Goal: Task Accomplishment & Management: Manage account settings

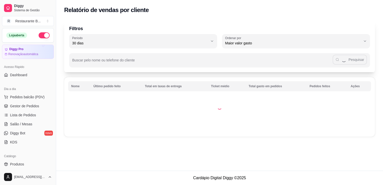
select select "30"
select select "HIGHEST_TOTAL_SPENT_WITH_ORDERS"
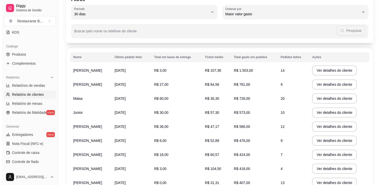
scroll to position [34, 0]
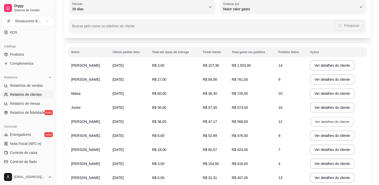
click at [320, 123] on button "Ver detalhes do cliente" at bounding box center [332, 122] width 43 height 10
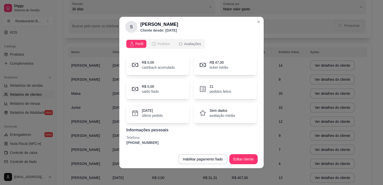
click at [160, 43] on span "Pedidos" at bounding box center [163, 43] width 13 height 5
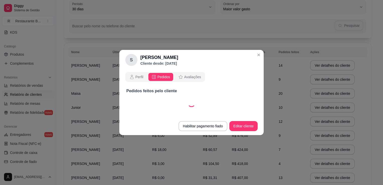
select select "30"
select select "ALL"
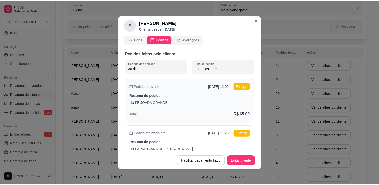
scroll to position [0, 0]
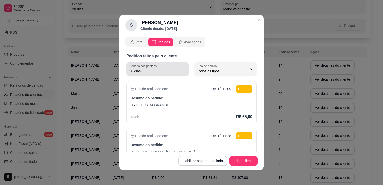
click at [176, 71] on button "Período dos pedidos 30 dias" at bounding box center [157, 69] width 63 height 14
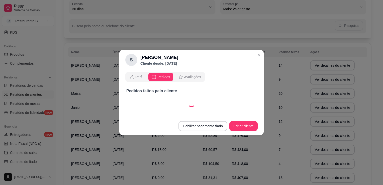
select select "1"
select select "ALL"
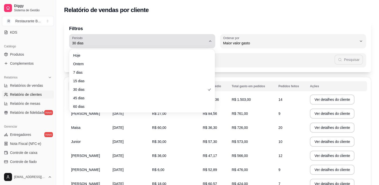
click at [207, 43] on button "Período 30 dias" at bounding box center [142, 41] width 146 height 14
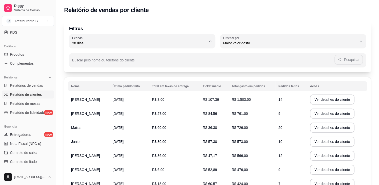
click at [118, 67] on li "Ontem" at bounding box center [142, 63] width 136 height 8
type input "1"
select select "1"
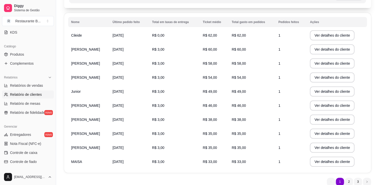
scroll to position [75, 0]
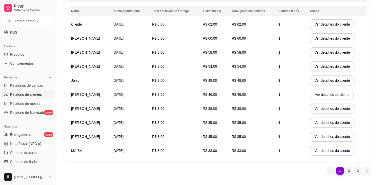
click at [329, 97] on button "Ver detalhes do cliente" at bounding box center [332, 95] width 43 height 10
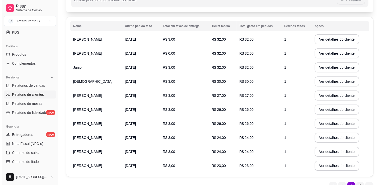
scroll to position [69, 0]
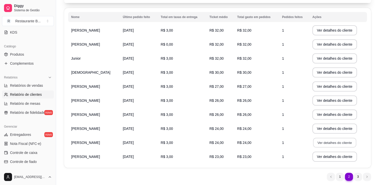
click at [319, 146] on button "Ver detalhes do cliente" at bounding box center [334, 143] width 43 height 10
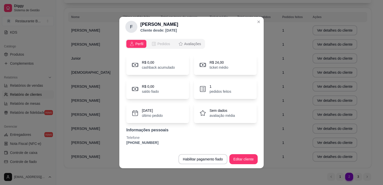
click at [162, 43] on span "Pedidos" at bounding box center [163, 43] width 13 height 5
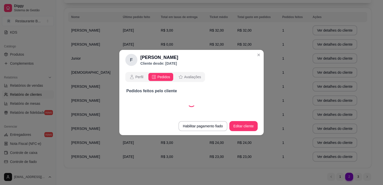
select select "30"
select select "ALL"
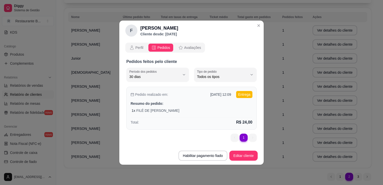
click at [198, 121] on div "Total: R$ 24,00" at bounding box center [192, 121] width 122 height 8
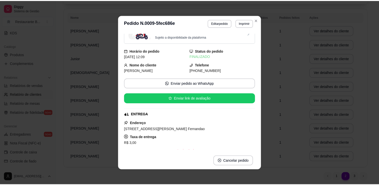
scroll to position [9, 0]
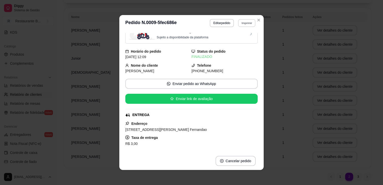
click at [245, 26] on button "Imprimir" at bounding box center [246, 23] width 17 height 8
click at [240, 45] on div "Escolha a impressora COMPUTADOR Impressora" at bounding box center [235, 42] width 41 height 27
click at [241, 43] on button "COMPUTADOR" at bounding box center [235, 41] width 35 height 8
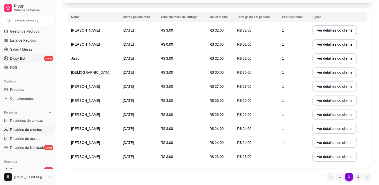
scroll to position [52, 0]
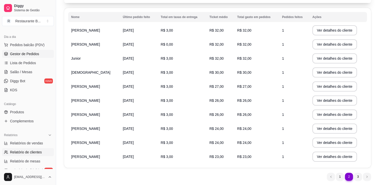
click at [39, 56] on link "Gestor de Pedidos" at bounding box center [28, 54] width 52 height 8
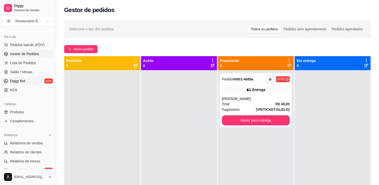
click at [22, 83] on link "Diggy Bot novo" at bounding box center [28, 81] width 52 height 8
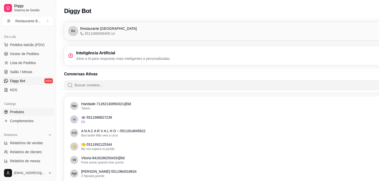
click at [26, 111] on link "Produtos" at bounding box center [28, 112] width 52 height 8
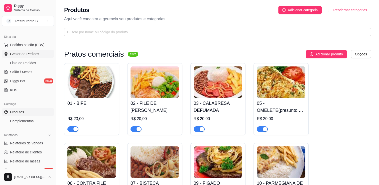
click at [29, 55] on span "Gestor de Pedidos" at bounding box center [24, 53] width 29 height 5
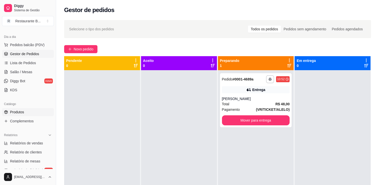
click at [29, 109] on link "Produtos" at bounding box center [28, 112] width 52 height 8
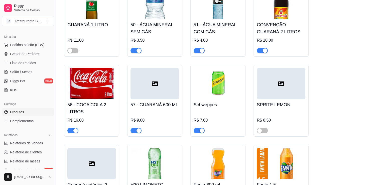
scroll to position [1891, 0]
click at [69, 128] on span "button" at bounding box center [72, 131] width 11 height 6
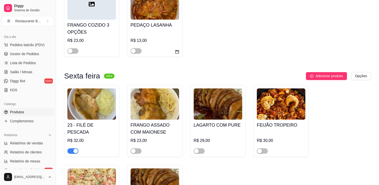
scroll to position [795, 0]
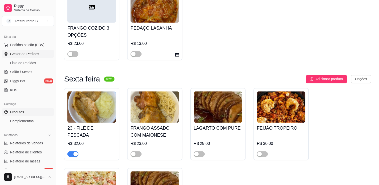
click at [31, 53] on span "Gestor de Pedidos" at bounding box center [24, 53] width 29 height 5
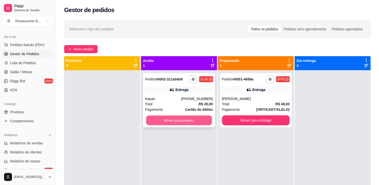
click at [176, 123] on button "Mover para preparo" at bounding box center [179, 121] width 66 height 10
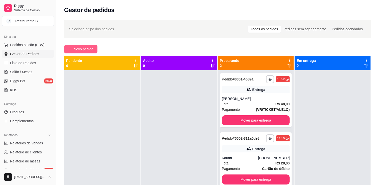
click at [91, 51] on span "Novo pedido" at bounding box center [84, 49] width 20 height 6
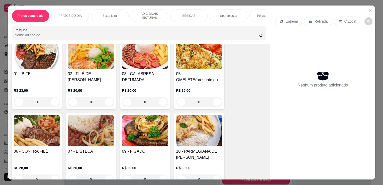
scroll to position [41, 0]
click at [214, 104] on div "0" at bounding box center [199, 102] width 46 height 10
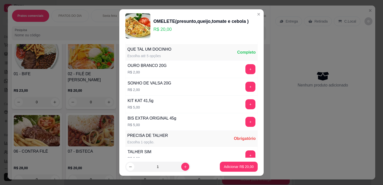
scroll to position [269, 0]
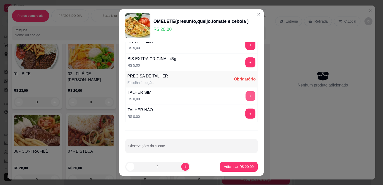
click at [246, 93] on button "+" at bounding box center [251, 96] width 10 height 10
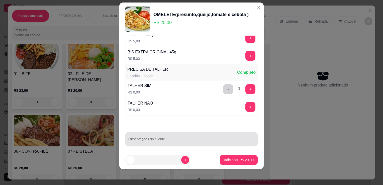
click at [161, 134] on div at bounding box center [191, 139] width 126 height 10
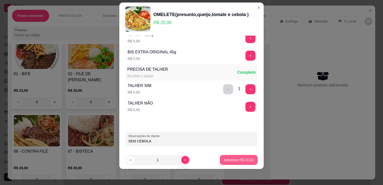
type input "SEM CEBOLA"
click at [229, 161] on p "Adicionar R$ 20,00" at bounding box center [238, 159] width 29 height 5
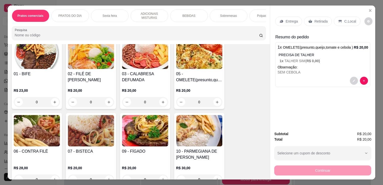
click at [106, 128] on img at bounding box center [91, 130] width 46 height 31
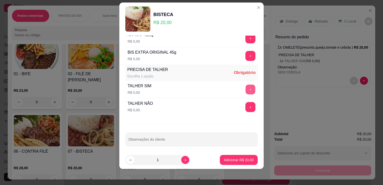
click at [246, 86] on button "+" at bounding box center [251, 90] width 10 height 10
click at [223, 90] on button "-" at bounding box center [228, 89] width 10 height 10
click at [223, 90] on button "-" at bounding box center [228, 90] width 10 height 10
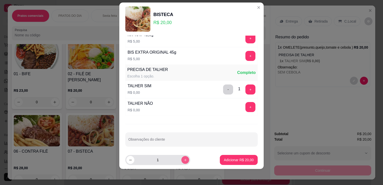
click at [181, 160] on button "increase-product-quantity" at bounding box center [185, 160] width 8 height 8
type input "3"
click at [232, 162] on p "Adicionar R$ 60,00" at bounding box center [238, 159] width 29 height 5
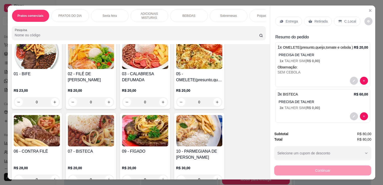
click at [146, 87] on div "R$ 20,00 0" at bounding box center [145, 95] width 46 height 24
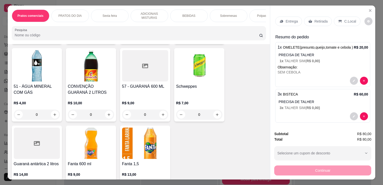
scroll to position [1136, 0]
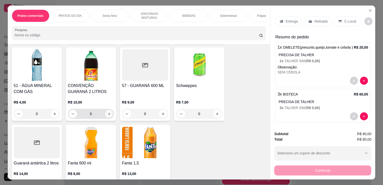
click at [107, 115] on icon "increase-product-quantity" at bounding box center [109, 114] width 4 height 4
type input "1"
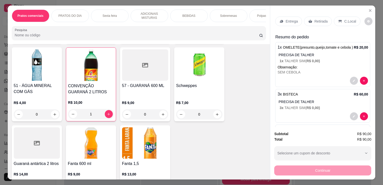
click at [287, 23] on div "Entrega" at bounding box center [288, 22] width 27 height 10
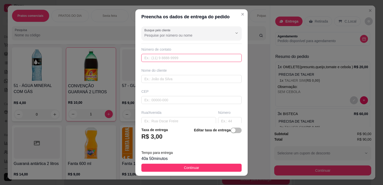
click at [199, 56] on input "text" at bounding box center [191, 58] width 100 height 8
click at [153, 79] on input "text" at bounding box center [191, 79] width 100 height 8
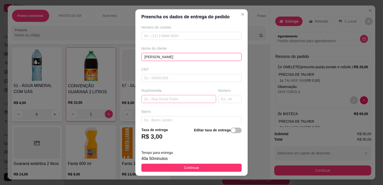
scroll to position [38, 0]
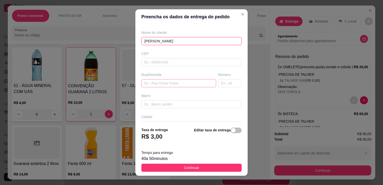
type input "[PERSON_NAME]"
click at [172, 85] on input "text" at bounding box center [178, 83] width 75 height 8
drag, startPoint x: 172, startPoint y: 85, endPoint x: 200, endPoint y: 124, distance: 47.4
click at [200, 124] on section "Preencha os dados de entrega do pedido Busque pelo cliente Número de contato No…" at bounding box center [191, 92] width 112 height 166
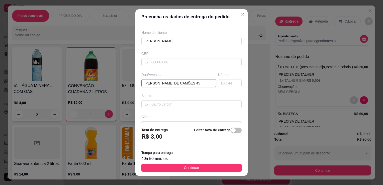
scroll to position [46, 0]
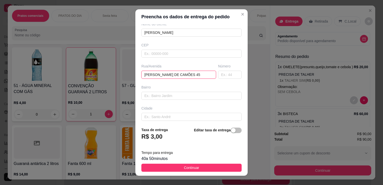
type input "[PERSON_NAME] DE CAMÕES 45"
click at [168, 109] on div "Cidade" at bounding box center [191, 108] width 100 height 5
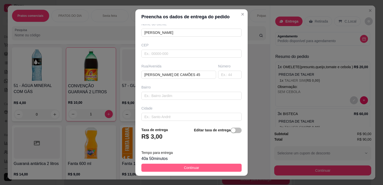
click at [192, 168] on span "Continuar" at bounding box center [191, 168] width 15 height 6
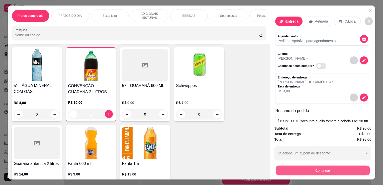
click at [315, 165] on button "Continuar" at bounding box center [323, 170] width 94 height 10
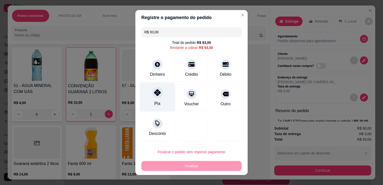
click at [152, 96] on div at bounding box center [157, 92] width 11 height 11
type input "R$ 0,00"
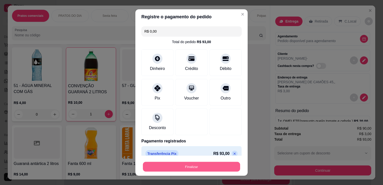
click at [213, 163] on button "Finalizar" at bounding box center [191, 167] width 97 height 10
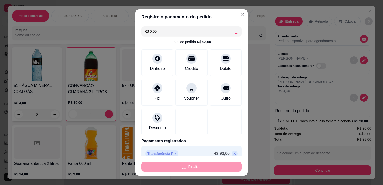
type input "0"
type input "-R$ 93,00"
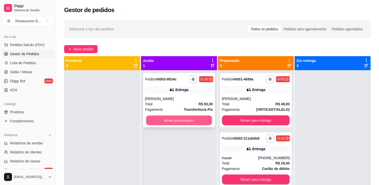
click at [170, 123] on button "Mover para preparo" at bounding box center [179, 121] width 66 height 10
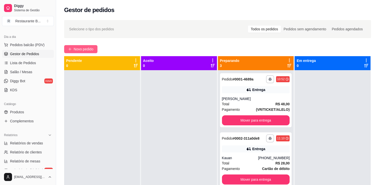
click at [84, 49] on span "Novo pedido" at bounding box center [84, 49] width 20 height 6
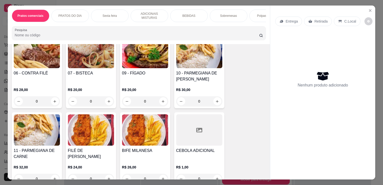
scroll to position [119, 0]
click at [109, 104] on div "0" at bounding box center [91, 101] width 46 height 10
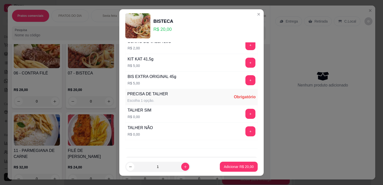
scroll to position [337, 0]
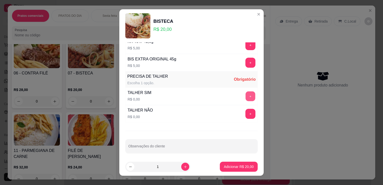
click at [246, 93] on button "+" at bounding box center [251, 97] width 10 height 10
click at [238, 169] on button "Adicionar R$ 20,00" at bounding box center [238, 167] width 37 height 10
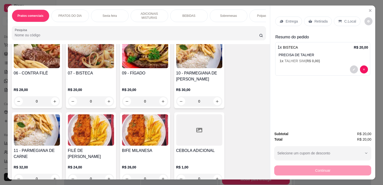
click at [314, 19] on p "Retirada" at bounding box center [320, 21] width 13 height 5
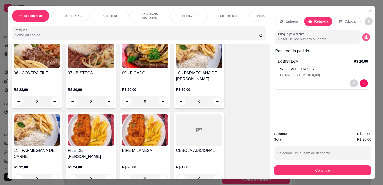
click at [365, 37] on icon "decrease-product-quantity" at bounding box center [367, 38] width 4 height 2
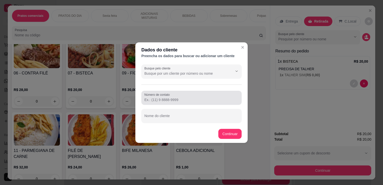
click at [220, 95] on div at bounding box center [191, 98] width 94 height 10
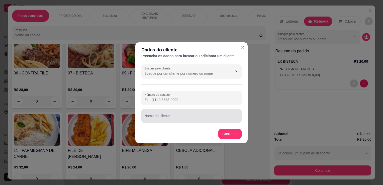
click at [221, 112] on div at bounding box center [191, 116] width 94 height 10
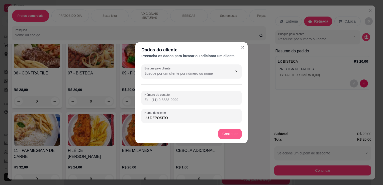
type input "LU DEPOSITO"
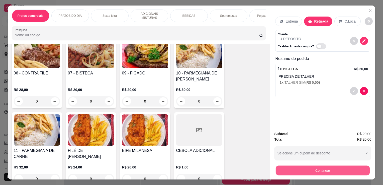
click at [301, 166] on button "Continuar" at bounding box center [323, 170] width 94 height 10
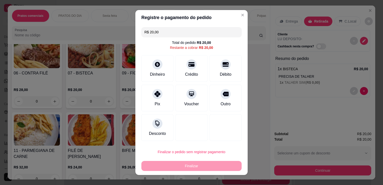
click at [229, 112] on div "R$ 20,00 Total do pedido R$ 20,00 Restante a cobrar R$ 20,00 Dinheiro Crédito D…" at bounding box center [191, 84] width 112 height 118
click at [228, 107] on div "Outro" at bounding box center [225, 96] width 35 height 29
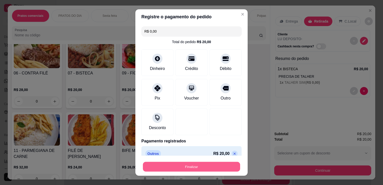
click at [217, 170] on button "Finalizar" at bounding box center [191, 167] width 97 height 10
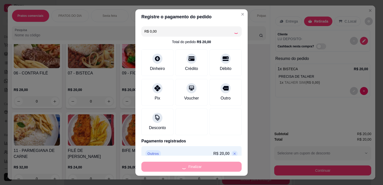
type input "-R$ 20,00"
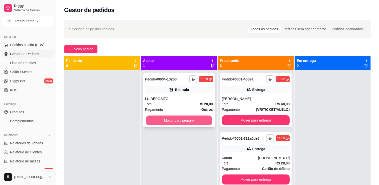
click at [197, 121] on button "Mover para preparo" at bounding box center [179, 121] width 66 height 10
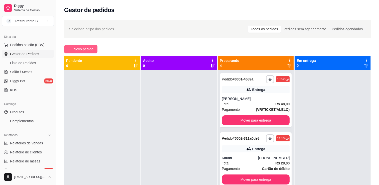
click at [86, 49] on span "Novo pedido" at bounding box center [84, 49] width 20 height 6
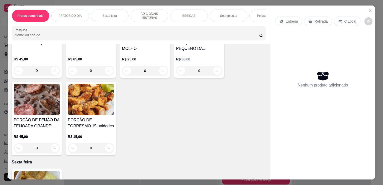
scroll to position [315, 0]
click at [165, 68] on div "0" at bounding box center [145, 70] width 46 height 10
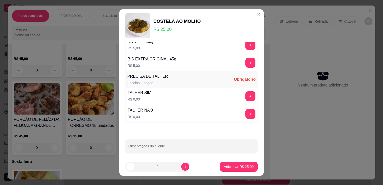
scroll to position [337, 0]
click at [246, 95] on button "+" at bounding box center [251, 97] width 10 height 10
click at [230, 168] on p "Adicionar R$ 25,00" at bounding box center [238, 166] width 29 height 5
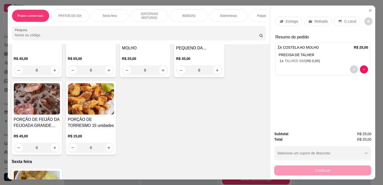
click at [289, 21] on p "Entrega" at bounding box center [292, 21] width 12 height 5
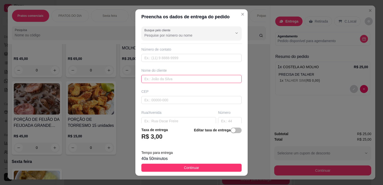
click at [179, 76] on input "text" at bounding box center [191, 79] width 100 height 8
type input "CAIXA"
click at [167, 122] on input "text" at bounding box center [178, 121] width 75 height 8
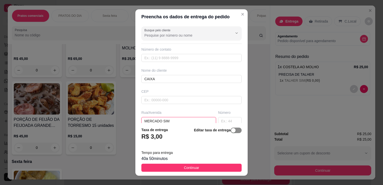
type input "MERCADO SIM"
click at [232, 132] on span "button" at bounding box center [236, 131] width 11 height 6
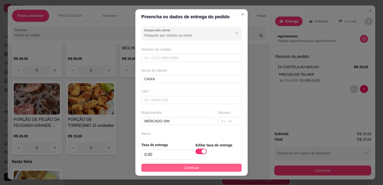
click at [224, 168] on button "Continuar" at bounding box center [191, 168] width 100 height 8
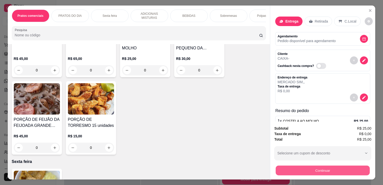
click at [320, 167] on button "Continuar" at bounding box center [323, 170] width 94 height 10
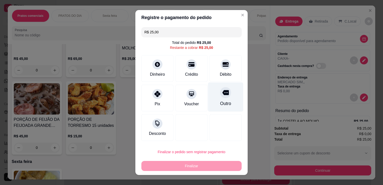
click at [226, 98] on div "Outro" at bounding box center [225, 96] width 35 height 29
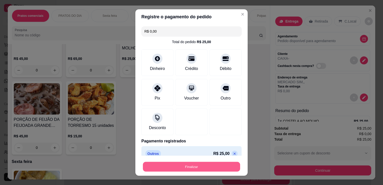
click at [212, 166] on button "Finalizar" at bounding box center [191, 167] width 97 height 10
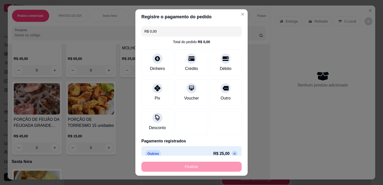
type input "-R$ 25,00"
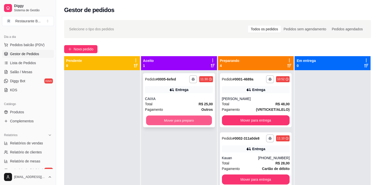
click at [191, 123] on button "Mover para preparo" at bounding box center [179, 121] width 66 height 10
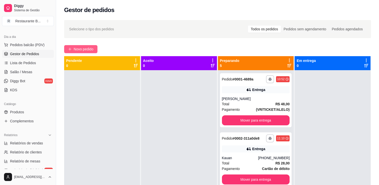
click at [75, 51] on span "Novo pedido" at bounding box center [84, 49] width 20 height 6
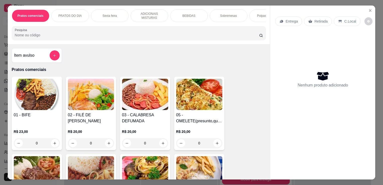
click at [105, 146] on div "0" at bounding box center [91, 143] width 46 height 10
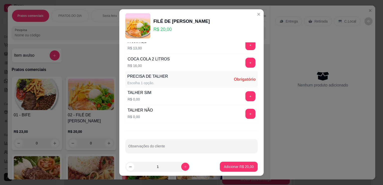
scroll to position [7, 0]
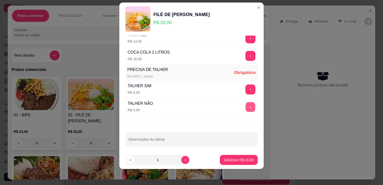
click at [246, 104] on button "+" at bounding box center [251, 107] width 10 height 10
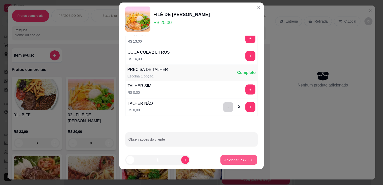
click at [233, 160] on p "Adicionar R$ 20,00" at bounding box center [238, 159] width 29 height 5
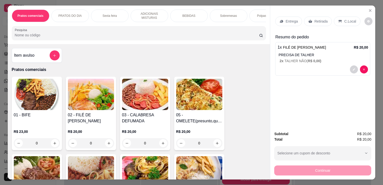
click at [320, 21] on p "Retirada" at bounding box center [320, 21] width 13 height 5
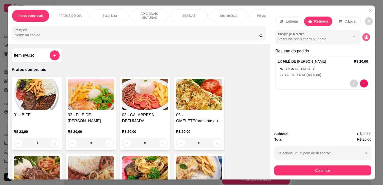
click at [364, 37] on icon "decrease-product-quantity" at bounding box center [366, 37] width 4 height 4
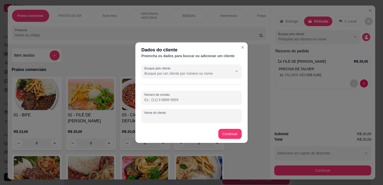
click at [194, 117] on input "Nome do cliente" at bounding box center [191, 117] width 94 height 5
type input "[PERSON_NAME]"
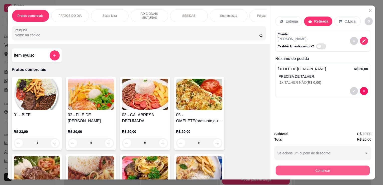
click at [308, 173] on div "Continuar" at bounding box center [322, 169] width 97 height 11
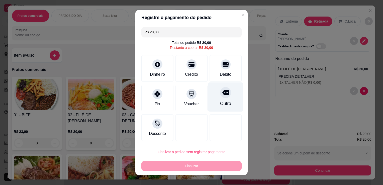
click at [222, 91] on icon at bounding box center [225, 92] width 7 height 5
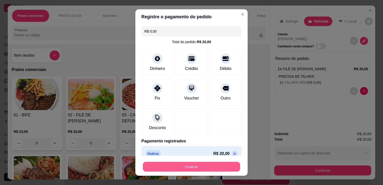
click at [219, 165] on button "Finalizar" at bounding box center [191, 167] width 97 height 10
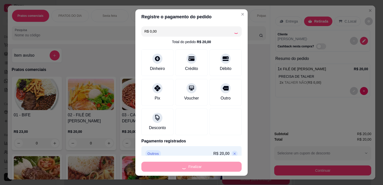
type input "-R$ 20,00"
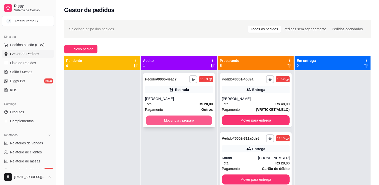
click at [174, 121] on button "Mover para preparo" at bounding box center [179, 121] width 66 height 10
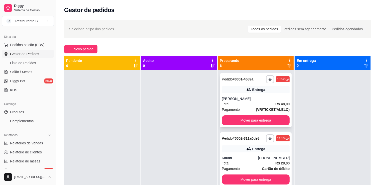
click at [232, 125] on div "**********" at bounding box center [256, 100] width 72 height 54
click at [255, 119] on button "Mover para entrega" at bounding box center [256, 121] width 66 height 10
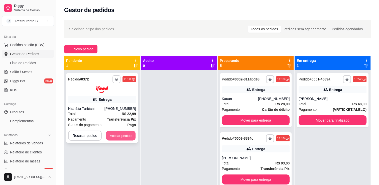
click at [130, 135] on button "Aceitar pedido" at bounding box center [121, 136] width 30 height 10
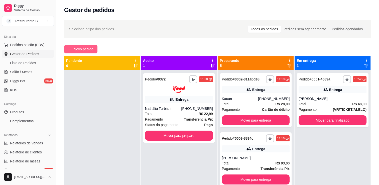
click at [85, 45] on button "Novo pedido" at bounding box center [80, 49] width 33 height 8
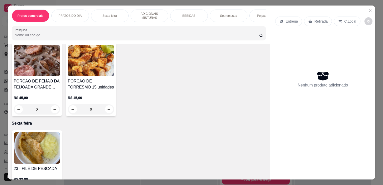
scroll to position [436, 0]
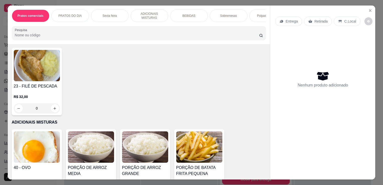
click at [54, 110] on div "0" at bounding box center [37, 108] width 46 height 10
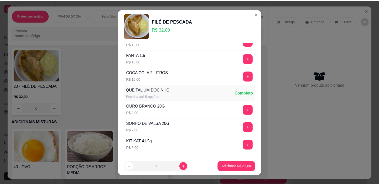
scroll to position [337, 0]
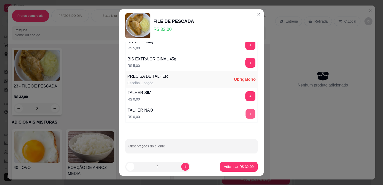
click at [246, 113] on button "+" at bounding box center [251, 114] width 10 height 10
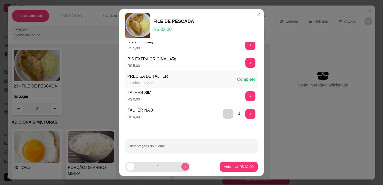
click at [184, 166] on icon "increase-product-quantity" at bounding box center [186, 167] width 4 height 4
type input "2"
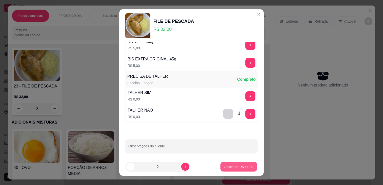
click at [237, 166] on p "Adicionar R$ 64,00" at bounding box center [238, 166] width 29 height 5
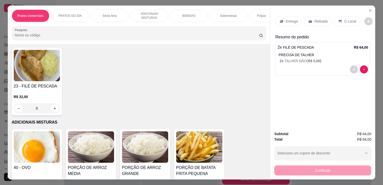
click at [288, 20] on p "Entrega" at bounding box center [292, 21] width 12 height 5
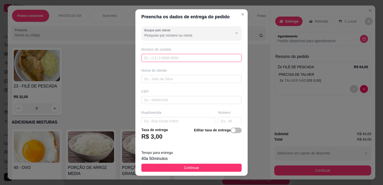
click at [174, 57] on input "text" at bounding box center [191, 58] width 100 height 8
type input "[PHONE_NUMBER]"
click at [165, 78] on input "text" at bounding box center [191, 79] width 100 height 8
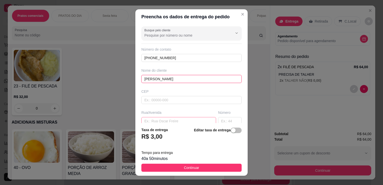
type input "[PERSON_NAME]"
click at [156, 119] on input "text" at bounding box center [178, 121] width 75 height 8
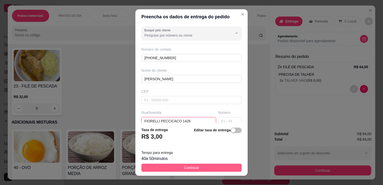
type input "FIORELLI PECCICACO 1426"
click at [192, 164] on button "Continuar" at bounding box center [191, 168] width 100 height 8
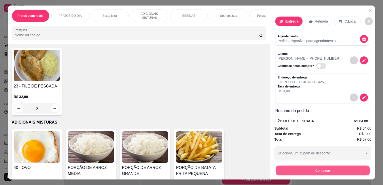
click at [317, 170] on button "Continuar" at bounding box center [323, 170] width 94 height 10
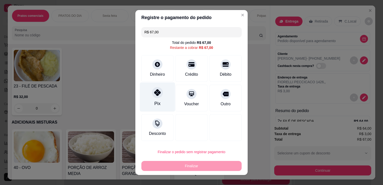
click at [154, 101] on div "Pix" at bounding box center [157, 103] width 6 height 7
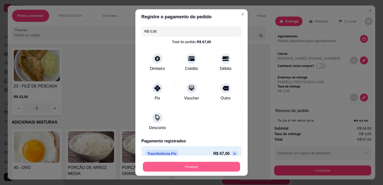
click at [220, 166] on button "Finalizar" at bounding box center [191, 167] width 97 height 10
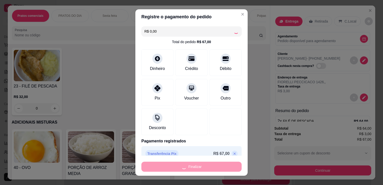
type input "-R$ 67,00"
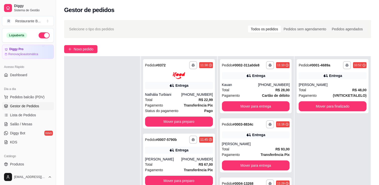
scroll to position [76, 0]
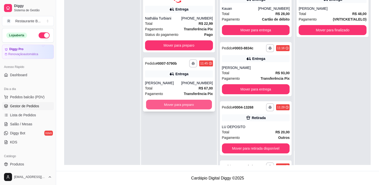
click at [178, 106] on button "Mover para preparo" at bounding box center [179, 105] width 66 height 10
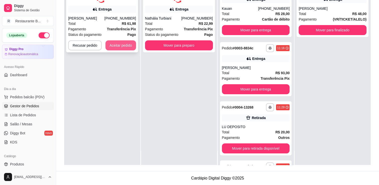
click at [126, 44] on button "Aceitar pedido" at bounding box center [121, 45] width 31 height 10
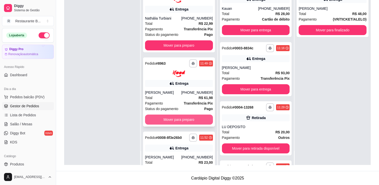
scroll to position [28, 0]
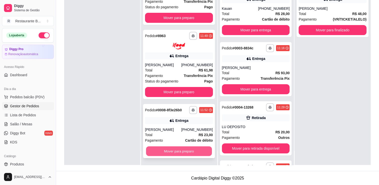
click at [175, 153] on button "Mover para preparo" at bounding box center [179, 151] width 66 height 10
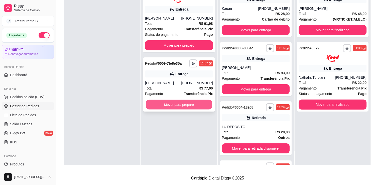
click at [172, 101] on button "Mover para preparo" at bounding box center [179, 105] width 66 height 10
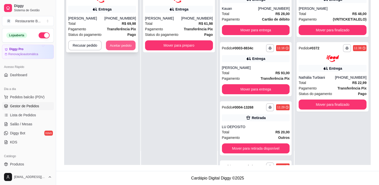
click at [122, 49] on button "Aceitar pedido" at bounding box center [121, 45] width 30 height 10
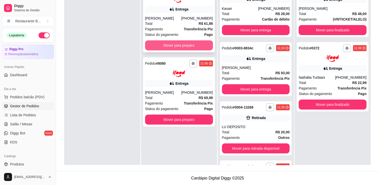
click at [172, 42] on button "Mover para preparo" at bounding box center [179, 45] width 68 height 10
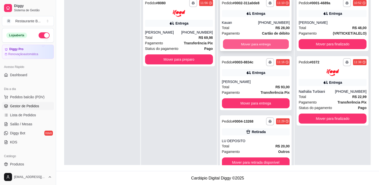
click at [258, 42] on button "Mover para entrega" at bounding box center [256, 44] width 66 height 10
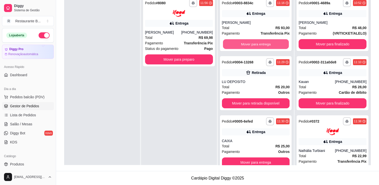
click at [258, 42] on button "Mover para entrega" at bounding box center [256, 44] width 66 height 10
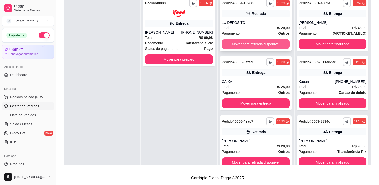
click at [258, 44] on button "Mover para retirada disponível" at bounding box center [256, 44] width 68 height 10
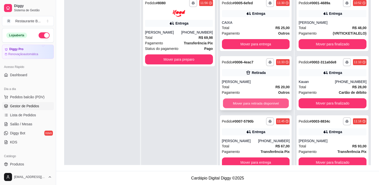
click at [252, 105] on button "Mover para retirada disponível" at bounding box center [256, 104] width 66 height 10
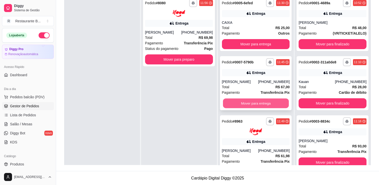
click at [254, 102] on button "Mover para entrega" at bounding box center [256, 104] width 66 height 10
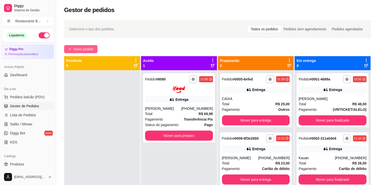
click at [81, 51] on span "Novo pedido" at bounding box center [84, 49] width 20 height 6
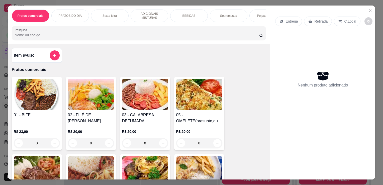
click at [160, 142] on div "0" at bounding box center [145, 143] width 46 height 10
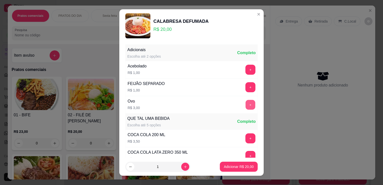
click at [246, 105] on button "+" at bounding box center [251, 105] width 10 height 10
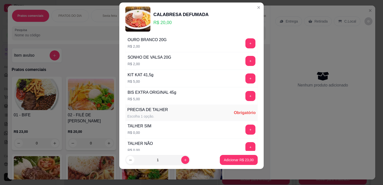
scroll to position [337, 0]
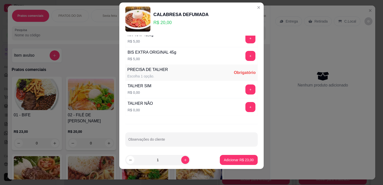
click at [246, 87] on div "+" at bounding box center [250, 89] width 14 height 10
click at [246, 88] on button "+" at bounding box center [251, 90] width 10 height 10
click at [226, 161] on p "Adicionar R$ 23,00" at bounding box center [238, 159] width 29 height 5
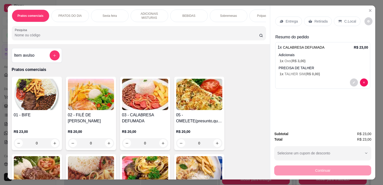
click at [289, 19] on p "Entrega" at bounding box center [292, 21] width 12 height 5
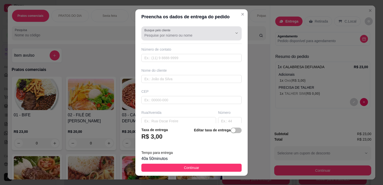
click at [176, 31] on div at bounding box center [191, 33] width 94 height 10
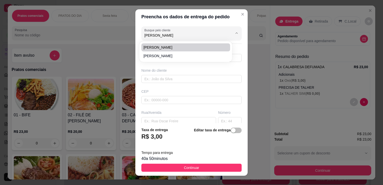
click at [168, 49] on span "[PERSON_NAME]" at bounding box center [183, 47] width 80 height 5
type input "[PERSON_NAME]"
type input "11970140959"
type input "[PERSON_NAME]"
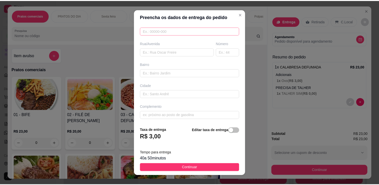
scroll to position [7, 0]
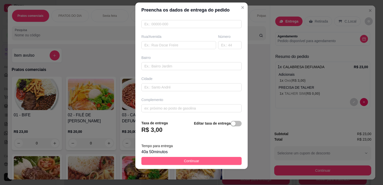
type input "[PERSON_NAME]"
click at [216, 159] on button "Continuar" at bounding box center [191, 161] width 100 height 8
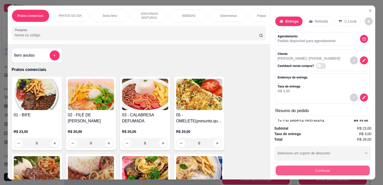
click at [290, 172] on button "Continuar" at bounding box center [323, 170] width 94 height 10
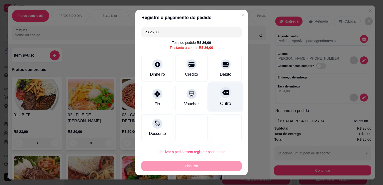
click at [222, 94] on icon at bounding box center [225, 92] width 7 height 5
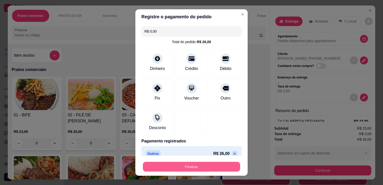
click at [203, 164] on button "Finalizar" at bounding box center [191, 167] width 97 height 10
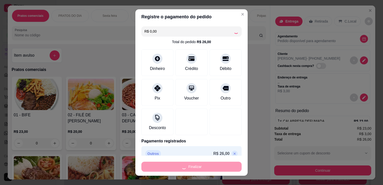
type input "-R$ 26,00"
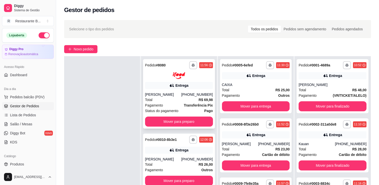
scroll to position [76, 0]
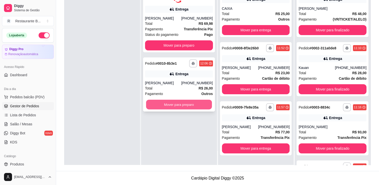
click at [190, 108] on button "Mover para preparo" at bounding box center [179, 105] width 66 height 10
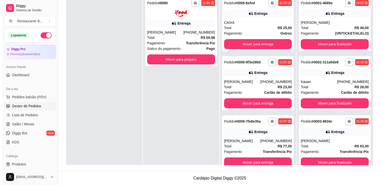
scroll to position [0, 0]
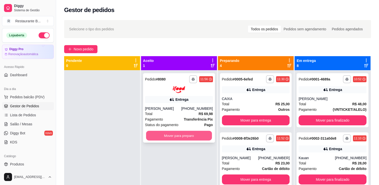
click at [177, 140] on button "Mover para preparo" at bounding box center [179, 136] width 66 height 10
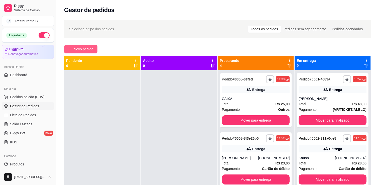
click at [77, 49] on span "Novo pedido" at bounding box center [84, 49] width 20 height 6
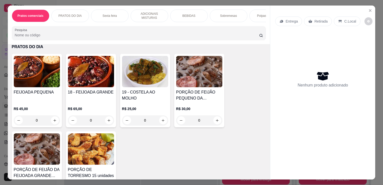
scroll to position [266, 0]
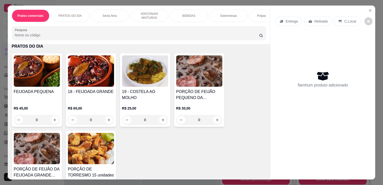
click at [53, 121] on div "0" at bounding box center [37, 120] width 46 height 10
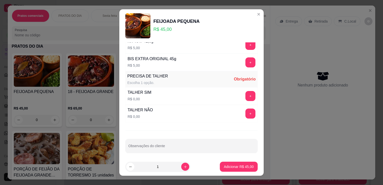
scroll to position [7, 0]
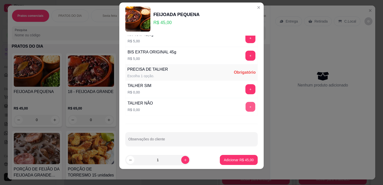
click at [243, 110] on div "+" at bounding box center [250, 107] width 14 height 10
click at [246, 105] on button "+" at bounding box center [251, 107] width 10 height 10
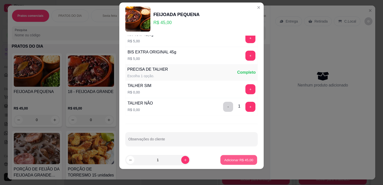
click at [237, 156] on button "Adicionar R$ 45,00" at bounding box center [238, 160] width 37 height 10
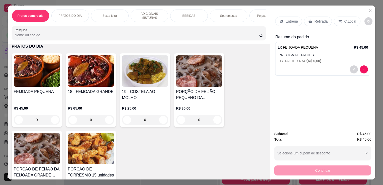
click at [289, 21] on p "Entrega" at bounding box center [292, 21] width 12 height 5
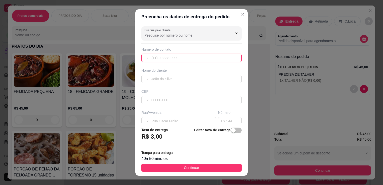
click at [162, 56] on input "text" at bounding box center [191, 58] width 100 height 8
type input "[PHONE_NUMBER]"
click at [153, 78] on input "text" at bounding box center [191, 79] width 100 height 8
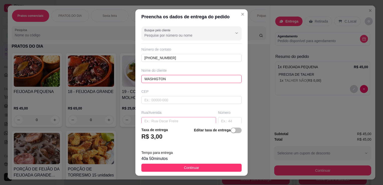
type input "WASHIGTON"
click at [153, 118] on input "text" at bounding box center [178, 121] width 75 height 8
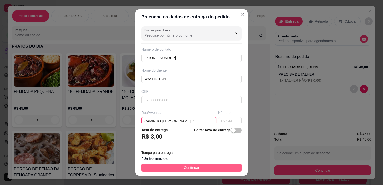
type input "CAMINHO [PERSON_NAME] 7"
click at [221, 168] on button "Continuar" at bounding box center [191, 168] width 100 height 8
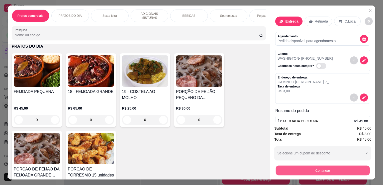
click at [318, 171] on button "Continuar" at bounding box center [323, 170] width 94 height 10
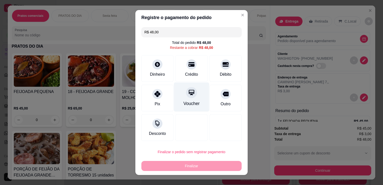
click at [184, 103] on div "Voucher" at bounding box center [192, 103] width 16 height 7
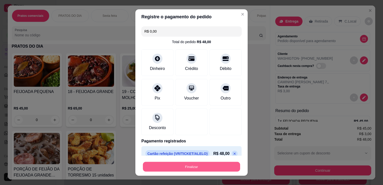
click at [220, 163] on button "Finalizar" at bounding box center [191, 167] width 97 height 10
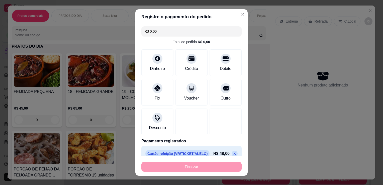
type input "-R$ 48,00"
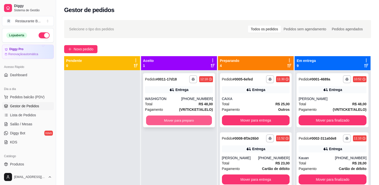
click at [172, 116] on button "Mover para preparo" at bounding box center [179, 121] width 66 height 10
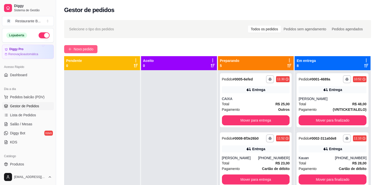
click at [82, 48] on span "Novo pedido" at bounding box center [84, 49] width 20 height 6
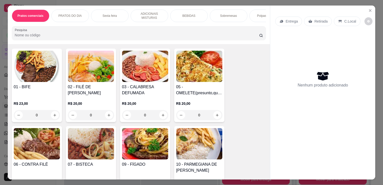
scroll to position [28, 0]
click at [53, 116] on div "0" at bounding box center [37, 115] width 46 height 10
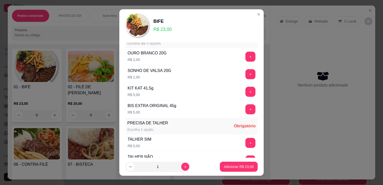
scroll to position [337, 0]
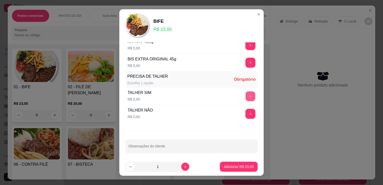
click at [246, 94] on button "+" at bounding box center [251, 97] width 10 height 10
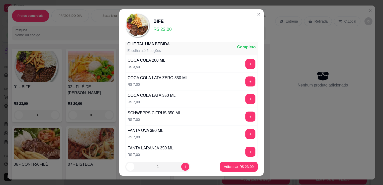
scroll to position [0, 0]
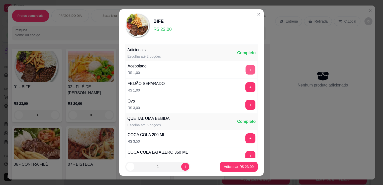
click at [246, 69] on button "+" at bounding box center [251, 70] width 10 height 10
click at [236, 168] on p "Adicionar R$ 24,00" at bounding box center [238, 166] width 29 height 5
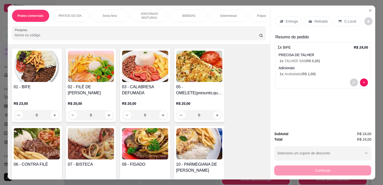
click at [289, 21] on p "Entrega" at bounding box center [292, 21] width 12 height 5
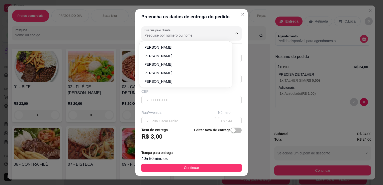
click at [164, 34] on input "Busque pelo cliente" at bounding box center [184, 35] width 80 height 5
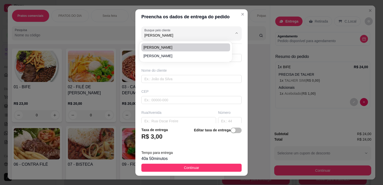
click at [162, 47] on span "[PERSON_NAME]" at bounding box center [183, 47] width 80 height 5
type input "[PERSON_NAME]"
type input "11953894322"
type input "[PERSON_NAME]"
type input "PADUA DIAS 84"
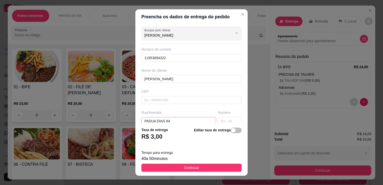
type input "[PERSON_NAME]"
click at [185, 121] on input "PADUA DIAS 84" at bounding box center [178, 121] width 75 height 8
type input "P"
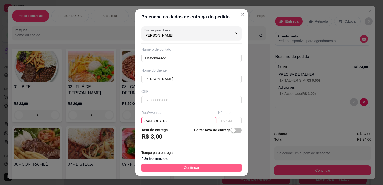
type input "CANHOBA 106"
click at [192, 170] on span "Continuar" at bounding box center [191, 168] width 15 height 6
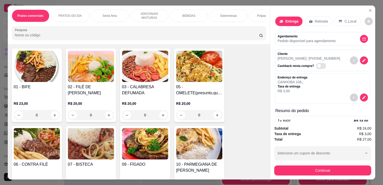
click at [192, 170] on h4 "10 - PARMEGIANA DE [PERSON_NAME]" at bounding box center [199, 167] width 46 height 12
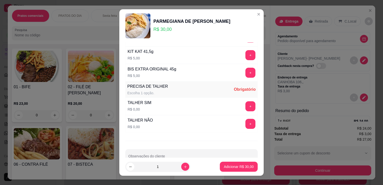
scroll to position [328, 0]
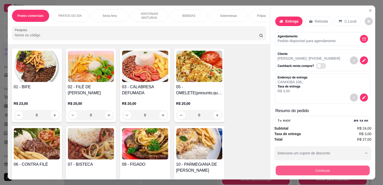
click at [281, 170] on button "Continuar" at bounding box center [323, 170] width 94 height 10
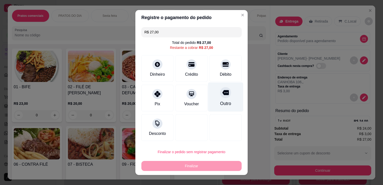
click at [223, 98] on div "Outro" at bounding box center [225, 96] width 35 height 29
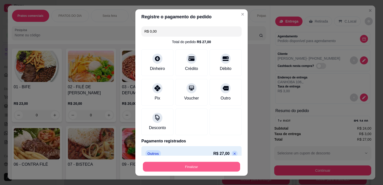
click at [206, 168] on button "Finalizar" at bounding box center [191, 167] width 97 height 10
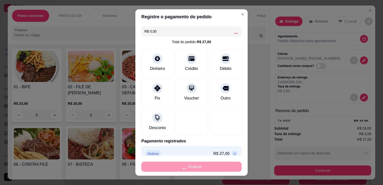
type input "-R$ 27,00"
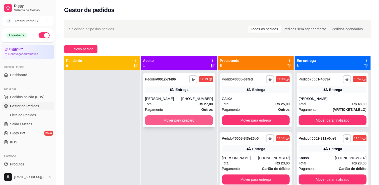
click at [165, 119] on button "Mover para preparo" at bounding box center [179, 120] width 68 height 10
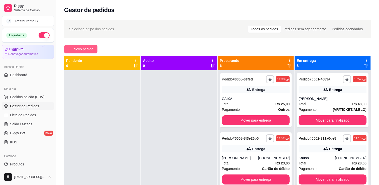
click at [91, 48] on span "Novo pedido" at bounding box center [84, 49] width 20 height 6
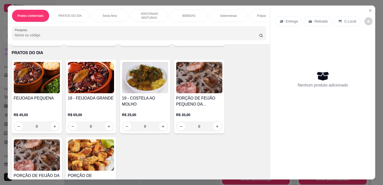
scroll to position [260, 0]
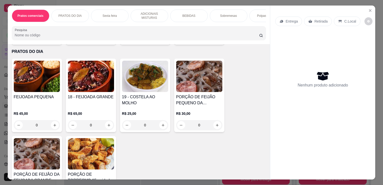
click at [35, 99] on h4 "FEIJOADA PEQUENA" at bounding box center [37, 97] width 46 height 6
click at [27, 103] on div "FEIJOADA PEQUENA" at bounding box center [37, 100] width 46 height 12
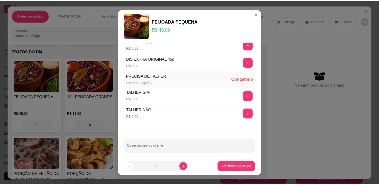
scroll to position [7, 0]
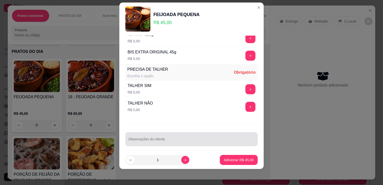
click at [152, 139] on input "Observações do cliente" at bounding box center [191, 141] width 126 height 5
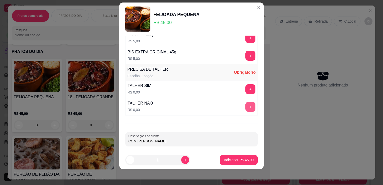
type input "COM [PERSON_NAME]"
click at [246, 103] on button "+" at bounding box center [251, 107] width 10 height 10
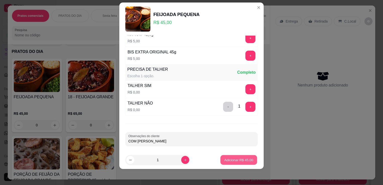
click at [231, 164] on button "Adicionar R$ 45,00" at bounding box center [238, 160] width 37 height 10
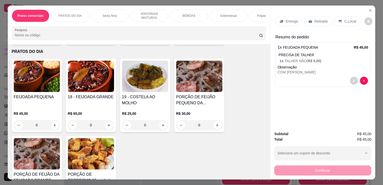
click at [294, 19] on p "Entrega" at bounding box center [292, 21] width 12 height 5
click at [315, 19] on p "Retirada" at bounding box center [320, 21] width 13 height 5
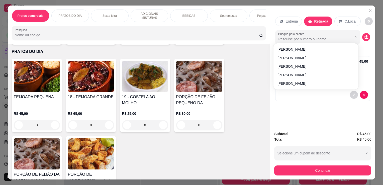
click at [332, 38] on input "Busque pelo cliente" at bounding box center [310, 39] width 65 height 5
click at [367, 35] on icon "decrease-product-quantity" at bounding box center [366, 37] width 5 height 5
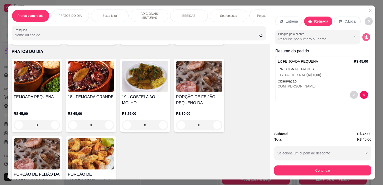
click at [363, 38] on button "decrease-product-quantity" at bounding box center [367, 37] width 8 height 8
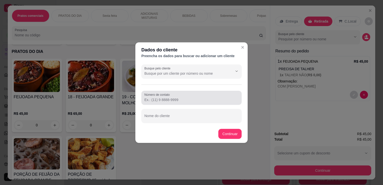
click at [170, 103] on div at bounding box center [191, 98] width 94 height 10
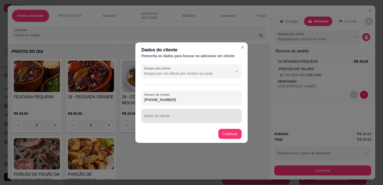
type input "[PHONE_NUMBER]"
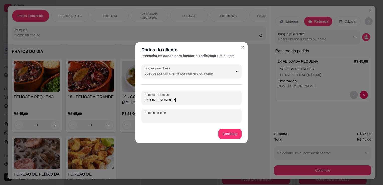
click at [207, 119] on input "Nome do cliente" at bounding box center [191, 117] width 94 height 5
type input "[PERSON_NAME]"
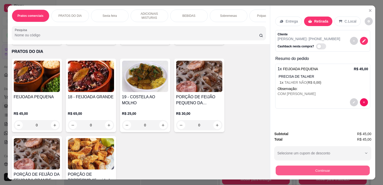
click at [297, 169] on button "Continuar" at bounding box center [323, 170] width 94 height 10
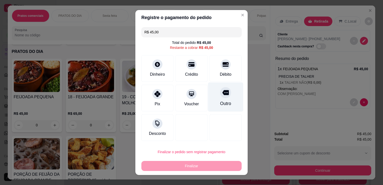
click at [221, 97] on div at bounding box center [225, 92] width 11 height 11
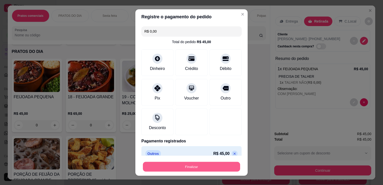
click at [216, 168] on button "Finalizar" at bounding box center [191, 167] width 97 height 10
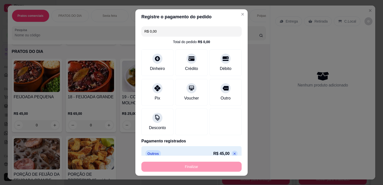
type input "-R$ 45,00"
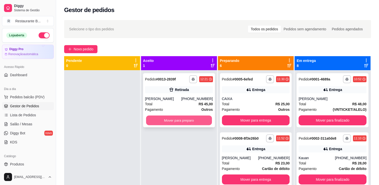
click at [188, 121] on button "Mover para preparo" at bounding box center [179, 121] width 66 height 10
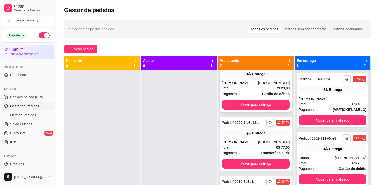
scroll to position [75, 0]
click at [251, 110] on div "**********" at bounding box center [256, 84] width 72 height 54
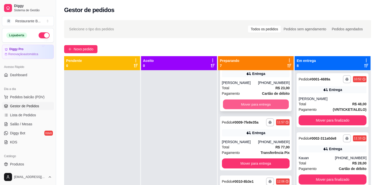
click at [260, 102] on button "Mover para entrega" at bounding box center [256, 105] width 66 height 10
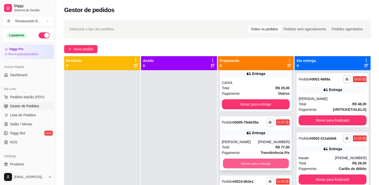
click at [245, 162] on button "Mover para entrega" at bounding box center [256, 164] width 66 height 10
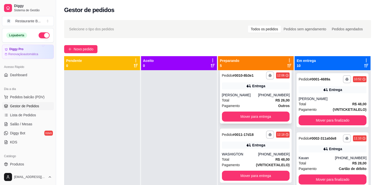
scroll to position [66, 0]
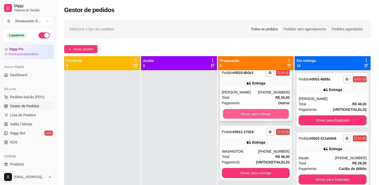
click at [246, 111] on button "Mover para entrega" at bounding box center [256, 114] width 66 height 10
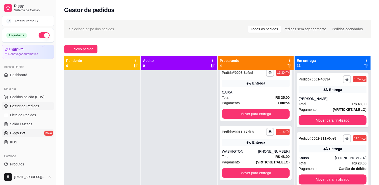
click at [13, 134] on span "Diggy Bot" at bounding box center [17, 133] width 15 height 5
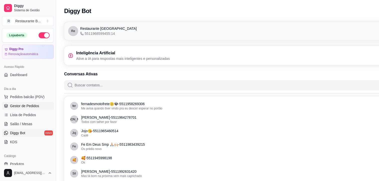
click at [17, 107] on span "Gestor de Pedidos" at bounding box center [24, 106] width 29 height 5
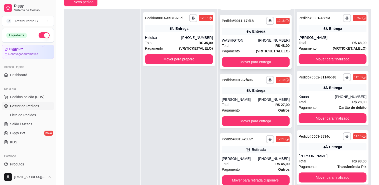
scroll to position [76, 0]
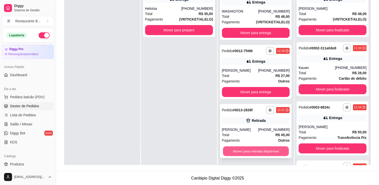
click at [244, 150] on button "Mover para retirada disponível" at bounding box center [256, 151] width 66 height 10
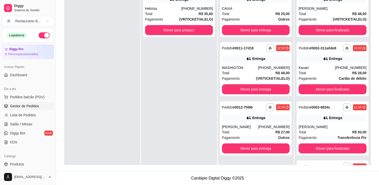
scroll to position [0, 0]
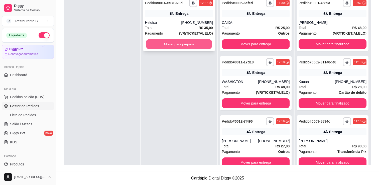
click at [178, 44] on button "Mover para preparo" at bounding box center [179, 44] width 66 height 10
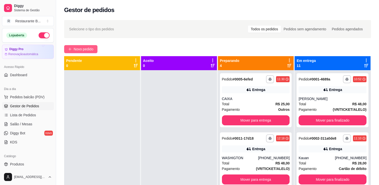
click at [76, 48] on span "Novo pedido" at bounding box center [84, 49] width 20 height 6
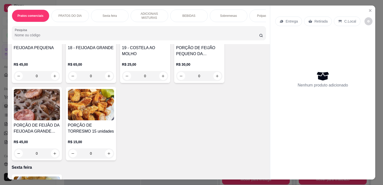
scroll to position [252, 0]
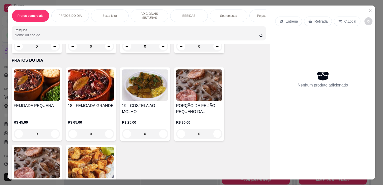
click at [52, 137] on div "0" at bounding box center [37, 134] width 46 height 10
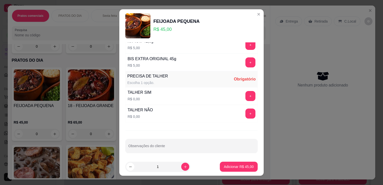
scroll to position [7, 0]
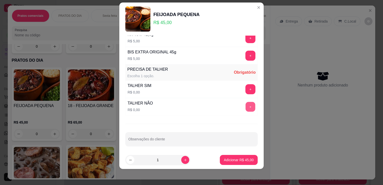
click at [246, 107] on button "+" at bounding box center [251, 107] width 10 height 10
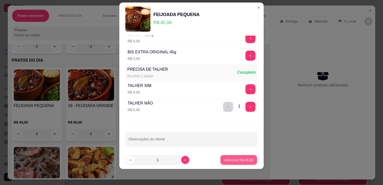
click at [230, 161] on p "Adicionar R$ 45,00" at bounding box center [238, 159] width 29 height 5
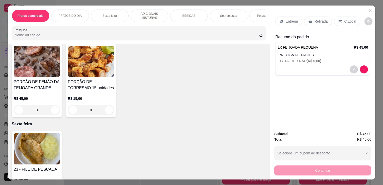
scroll to position [354, 0]
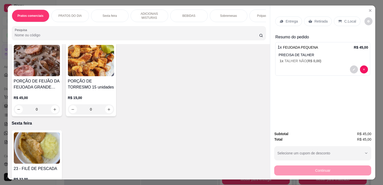
click at [107, 108] on div "0" at bounding box center [91, 109] width 46 height 10
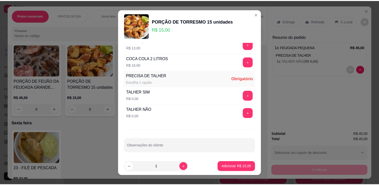
scroll to position [7, 0]
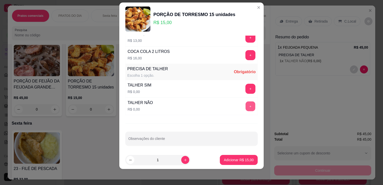
click at [246, 103] on button "+" at bounding box center [251, 107] width 10 height 10
click at [241, 158] on p "Adicionar R$ 15,00" at bounding box center [239, 159] width 30 height 5
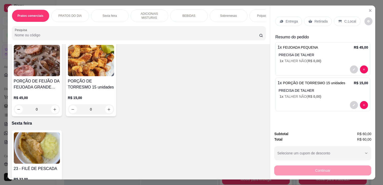
click at [291, 22] on p "Entrega" at bounding box center [292, 21] width 12 height 5
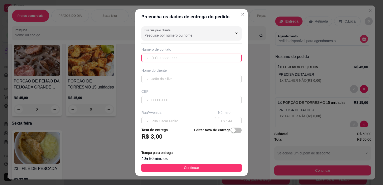
click at [160, 57] on input "text" at bounding box center [191, 58] width 100 height 8
type input "[PHONE_NUMBER]"
click at [155, 79] on input "text" at bounding box center [191, 79] width 100 height 8
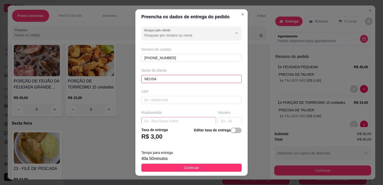
type input "NEUSA"
click at [147, 123] on input "text" at bounding box center [178, 121] width 75 height 8
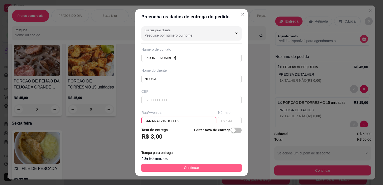
type input "BANANALZINHO 115"
click at [213, 170] on button "Continuar" at bounding box center [191, 168] width 100 height 8
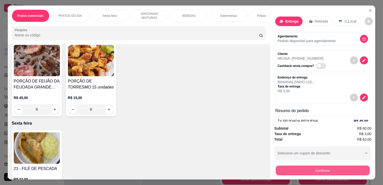
click at [309, 169] on button "Continuar" at bounding box center [323, 170] width 94 height 10
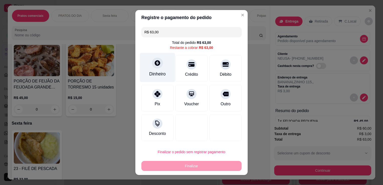
click at [156, 73] on div "Dinheiro" at bounding box center [157, 74] width 17 height 7
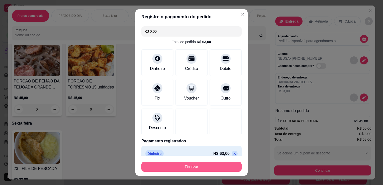
click at [218, 168] on button "Finalizar" at bounding box center [191, 167] width 100 height 10
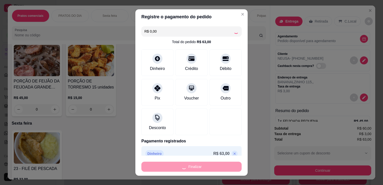
type input "-R$ 63,00"
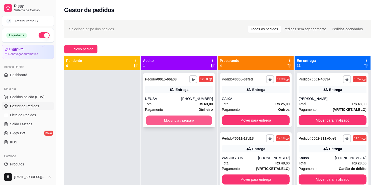
click at [189, 121] on button "Mover para preparo" at bounding box center [179, 121] width 66 height 10
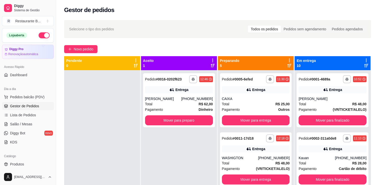
click at [33, 86] on div "Dia a dia" at bounding box center [28, 89] width 52 height 8
click at [175, 119] on button "Mover para preparo" at bounding box center [179, 121] width 66 height 10
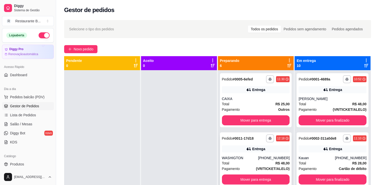
scroll to position [51, 0]
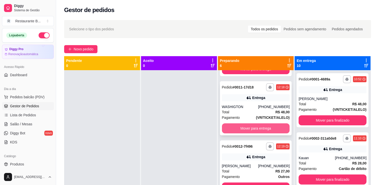
click at [256, 129] on button "Mover para entrega" at bounding box center [256, 128] width 68 height 10
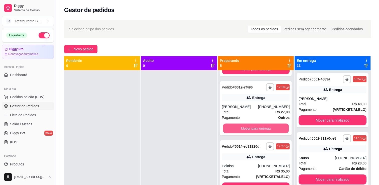
click at [256, 129] on button "Mover para entrega" at bounding box center [256, 129] width 66 height 10
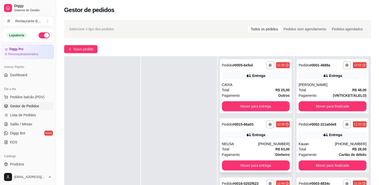
scroll to position [8, 0]
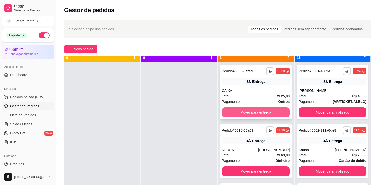
click at [242, 114] on button "Mover para entrega" at bounding box center [256, 112] width 68 height 10
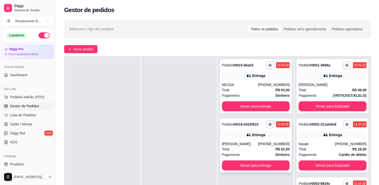
scroll to position [13, 0]
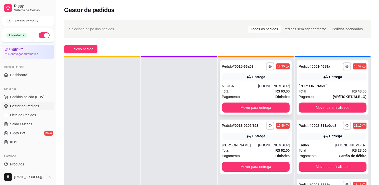
click at [243, 78] on div "Entrega" at bounding box center [256, 76] width 68 height 7
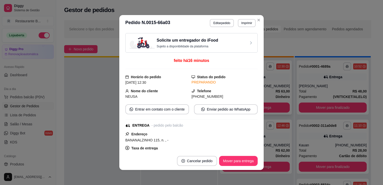
click at [243, 78] on div "Status do pedido PREPARANDO" at bounding box center [225, 79] width 66 height 11
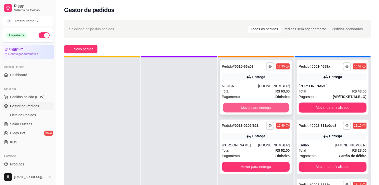
click at [238, 109] on button "Mover para entrega" at bounding box center [256, 108] width 66 height 10
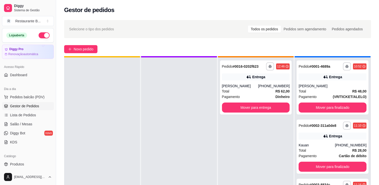
scroll to position [0, 0]
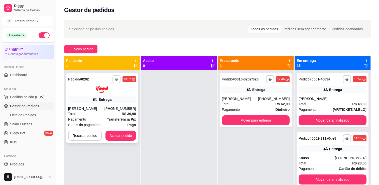
click at [119, 130] on div "**********" at bounding box center [102, 107] width 72 height 69
click at [128, 137] on button "Aceitar pedido" at bounding box center [121, 136] width 30 height 10
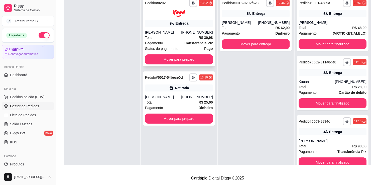
scroll to position [14, 0]
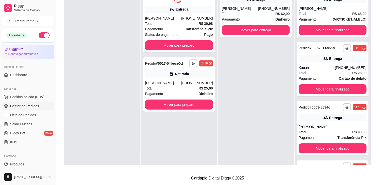
click at [173, 119] on div "**********" at bounding box center [179, 72] width 76 height 185
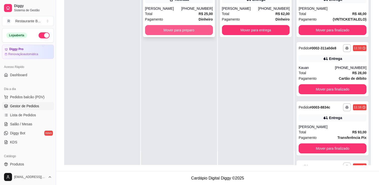
scroll to position [0, 0]
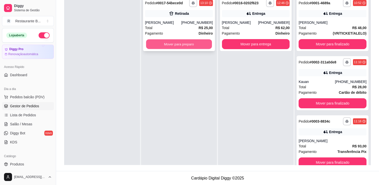
click at [171, 42] on button "Mover para preparo" at bounding box center [179, 44] width 66 height 10
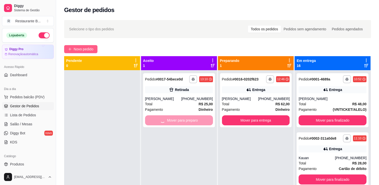
click at [90, 48] on span "Novo pedido" at bounding box center [84, 49] width 20 height 6
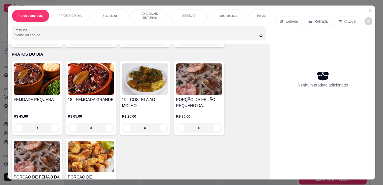
scroll to position [266, 0]
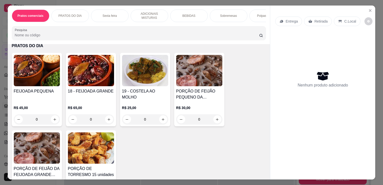
click at [108, 119] on div "0" at bounding box center [91, 119] width 46 height 10
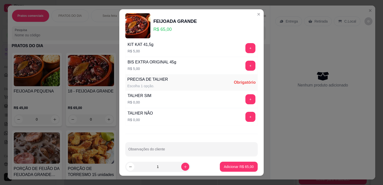
scroll to position [269, 0]
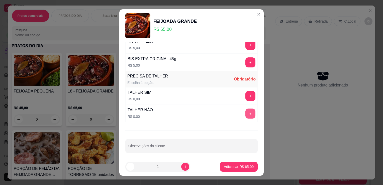
click at [245, 111] on button "+" at bounding box center [250, 114] width 10 height 10
click at [231, 167] on p "Adicionar R$ 65,00" at bounding box center [238, 166] width 29 height 5
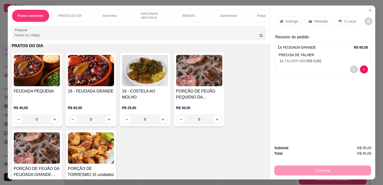
click at [288, 20] on p "Entrega" at bounding box center [292, 21] width 12 height 5
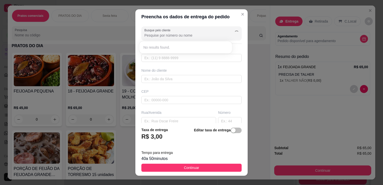
click at [174, 33] on input "Busque pelo cliente" at bounding box center [184, 35] width 80 height 5
type input "J"
type input "j"
click at [162, 80] on input "text" at bounding box center [191, 79] width 100 height 8
type input "j"
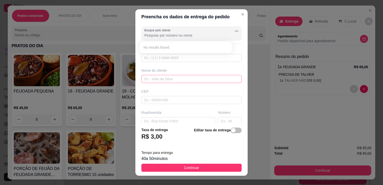
click at [163, 82] on input "text" at bounding box center [191, 79] width 100 height 8
type input "jo noivas"
click at [155, 83] on div "Busque pelo cliente jo noivas Número de contato Nome do cliente CEP Rua/[GEOGRA…" at bounding box center [191, 73] width 112 height 99
click at [155, 81] on input "text" at bounding box center [191, 79] width 100 height 8
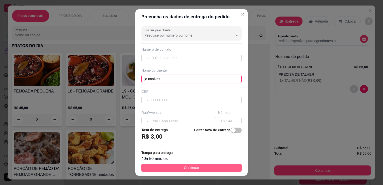
type input "jo nnoivas"
click at [203, 168] on button "Continuar" at bounding box center [191, 168] width 100 height 8
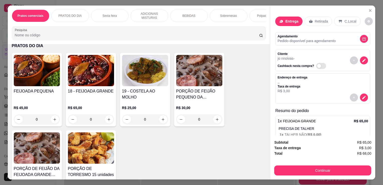
click at [309, 164] on div "Continuar" at bounding box center [322, 169] width 97 height 11
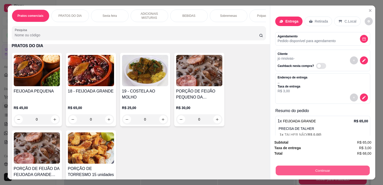
click at [308, 168] on button "Continuar" at bounding box center [323, 170] width 94 height 10
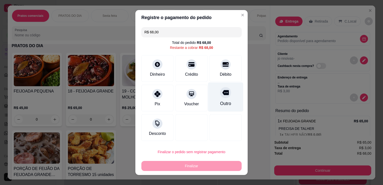
click at [226, 101] on div "Outro" at bounding box center [225, 96] width 35 height 29
type input "R$ 0,00"
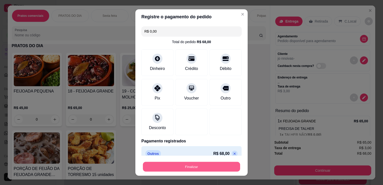
click at [219, 170] on button "Finalizar" at bounding box center [191, 167] width 97 height 10
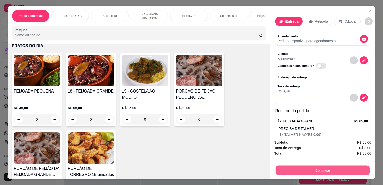
click at [291, 169] on button "Continuar" at bounding box center [323, 170] width 94 height 10
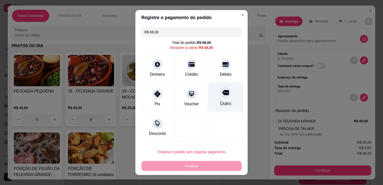
click at [220, 101] on div "Outro" at bounding box center [225, 103] width 11 height 7
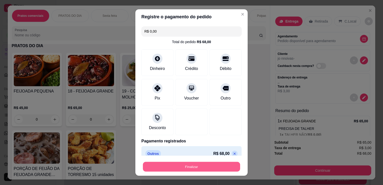
click at [203, 168] on button "Finalizar" at bounding box center [191, 167] width 97 height 10
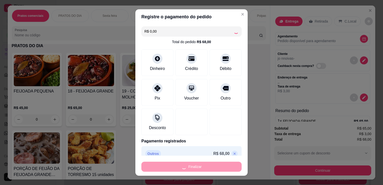
type input "-R$ 68,00"
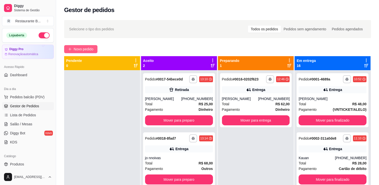
click at [79, 48] on span "Novo pedido" at bounding box center [84, 49] width 20 height 6
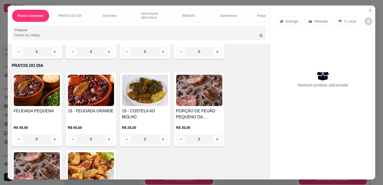
scroll to position [248, 0]
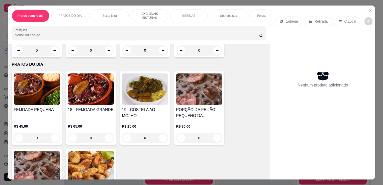
click at [164, 139] on div "0" at bounding box center [145, 138] width 46 height 10
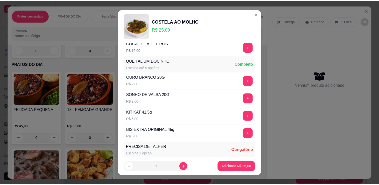
scroll to position [337, 0]
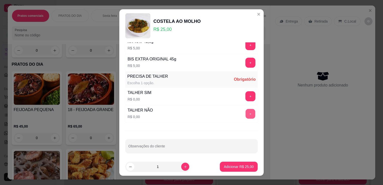
click at [246, 109] on button "+" at bounding box center [251, 114] width 10 height 10
click at [235, 166] on p "Adicionar R$ 25,00" at bounding box center [239, 166] width 30 height 5
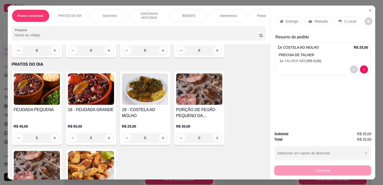
click at [287, 17] on div "Entrega" at bounding box center [288, 22] width 27 height 10
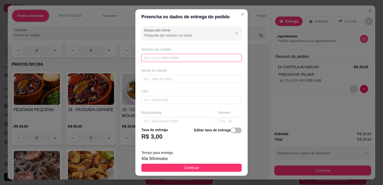
click at [179, 57] on input "text" at bounding box center [191, 58] width 100 height 8
type input "[PHONE_NUMBER]"
click at [165, 78] on input "text" at bounding box center [191, 79] width 100 height 8
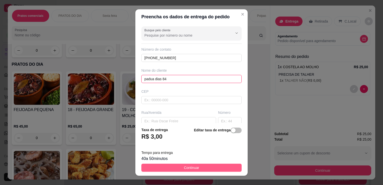
type input "padua dias 84"
click at [198, 170] on button "Continuar" at bounding box center [191, 168] width 100 height 8
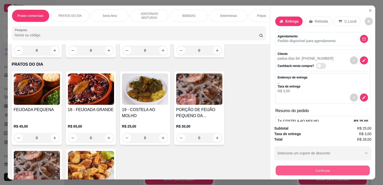
click at [320, 166] on button "Continuar" at bounding box center [323, 170] width 94 height 10
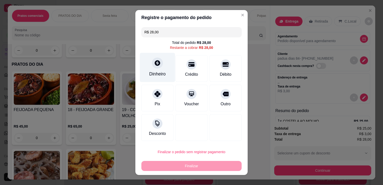
click at [154, 67] on div at bounding box center [157, 62] width 11 height 11
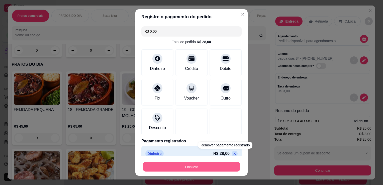
click at [222, 163] on button "Finalizar" at bounding box center [191, 167] width 97 height 10
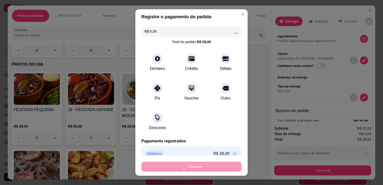
type input "-R$ 28,00"
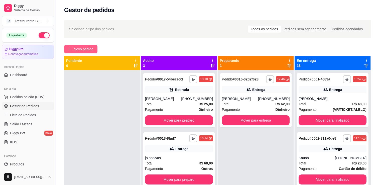
click at [87, 51] on span "Novo pedido" at bounding box center [84, 49] width 20 height 6
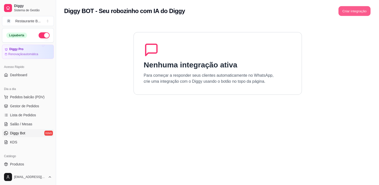
click at [357, 13] on button "Criar integração" at bounding box center [355, 11] width 32 height 10
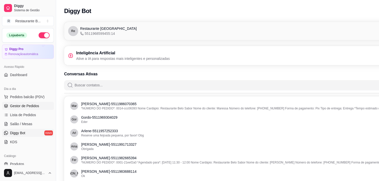
click at [23, 106] on span "Gestor de Pedidos" at bounding box center [24, 106] width 29 height 5
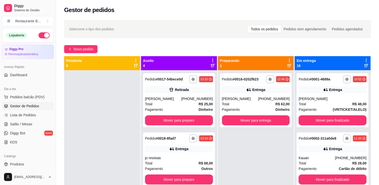
click at [23, 106] on span "Gestor de Pedidos" at bounding box center [24, 106] width 29 height 5
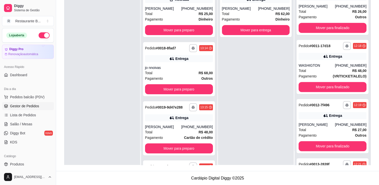
scroll to position [534, 0]
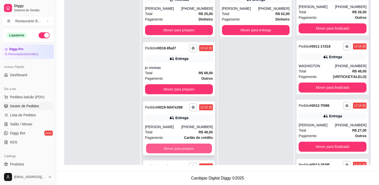
click at [153, 147] on button "Mover para preparo" at bounding box center [179, 149] width 66 height 10
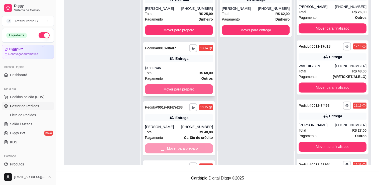
click at [172, 88] on button "Mover para preparo" at bounding box center [179, 89] width 68 height 10
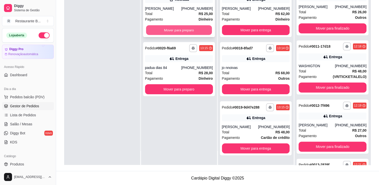
click at [174, 29] on button "Mover para preparo" at bounding box center [179, 30] width 66 height 10
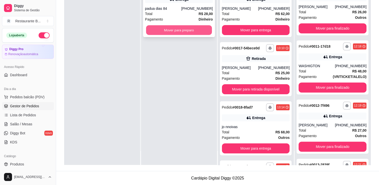
click at [170, 27] on button "Mover para preparo" at bounding box center [179, 30] width 66 height 10
click at [167, 25] on button "Mover para preparo" at bounding box center [179, 30] width 66 height 10
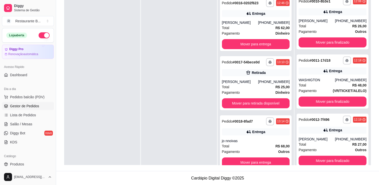
scroll to position [0, 0]
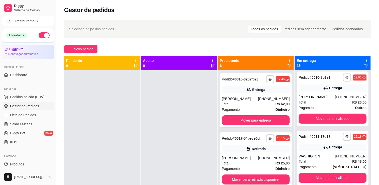
click at [365, 14] on div "Gestor de pedidos" at bounding box center [217, 10] width 307 height 8
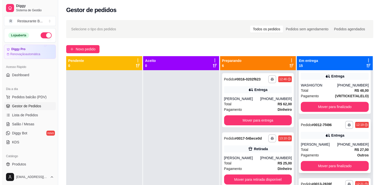
scroll to position [604, 0]
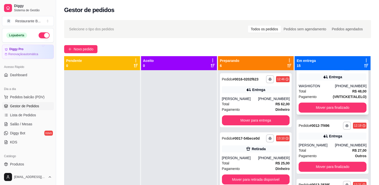
click at [321, 80] on div "**********" at bounding box center [333, 87] width 72 height 54
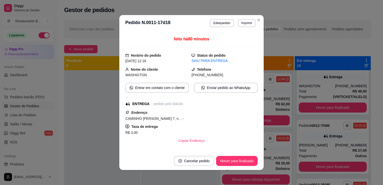
scroll to position [23, 0]
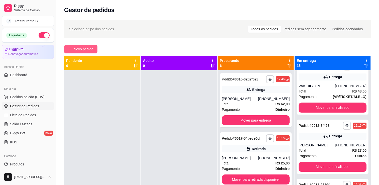
click at [85, 49] on span "Novo pedido" at bounding box center [84, 49] width 20 height 6
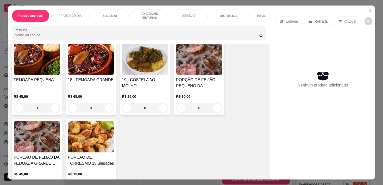
scroll to position [278, 0]
click at [108, 107] on div "0" at bounding box center [91, 108] width 46 height 10
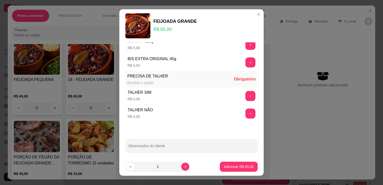
scroll to position [7, 0]
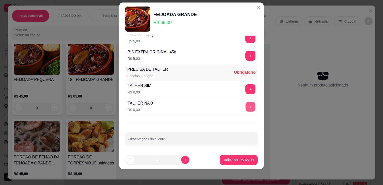
click at [246, 104] on button "+" at bounding box center [251, 107] width 10 height 10
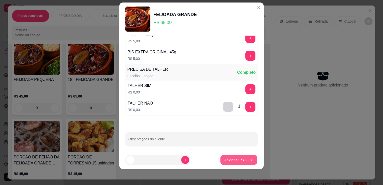
click at [232, 157] on button "Adicionar R$ 65,00" at bounding box center [238, 160] width 37 height 10
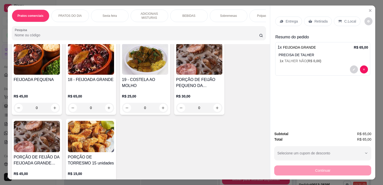
click at [281, 21] on icon at bounding box center [282, 21] width 4 height 4
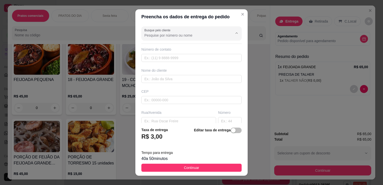
click at [173, 36] on input "Busque pelo cliente" at bounding box center [184, 35] width 80 height 5
click at [169, 53] on li "Jadiel" at bounding box center [185, 56] width 89 height 8
type input "Jadiel"
type input "11959327588"
type input "Jadiel"
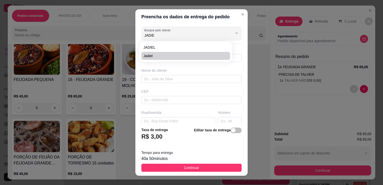
type input "[GEOGRAPHIC_DATA] 220"
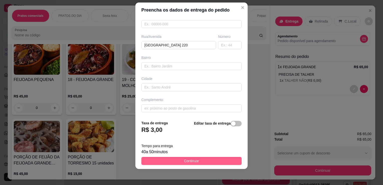
type input "Jadiel"
click at [208, 162] on button "Continuar" at bounding box center [191, 161] width 100 height 8
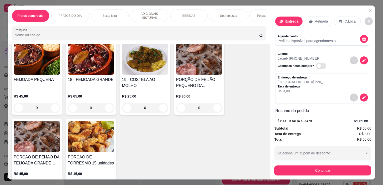
click at [279, 174] on div "Subtotal R$ 65,00 Taxa de entrega R$ 3,00 Total R$ 68,00 Selecione um cupom de …" at bounding box center [322, 151] width 105 height 58
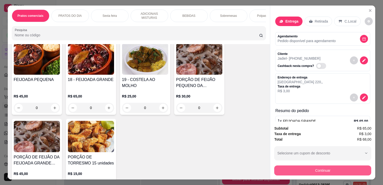
click at [308, 167] on button "Continuar" at bounding box center [322, 170] width 97 height 10
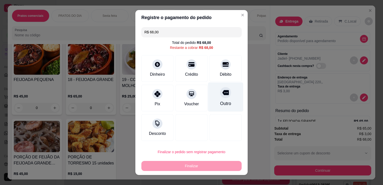
click at [219, 98] on div "Outro" at bounding box center [225, 96] width 35 height 29
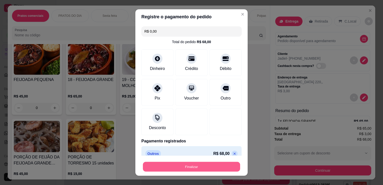
click at [209, 167] on button "Finalizar" at bounding box center [191, 167] width 97 height 10
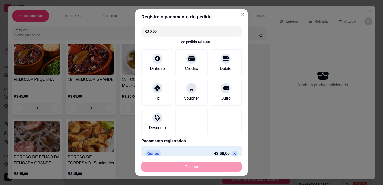
type input "-R$ 68,00"
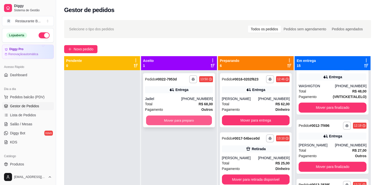
click at [187, 122] on button "Mover para preparo" at bounding box center [179, 121] width 66 height 10
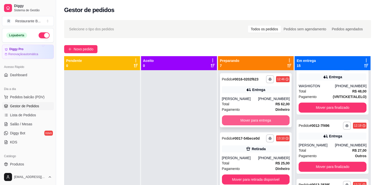
click at [247, 119] on button "Mover para entrega" at bounding box center [256, 120] width 68 height 10
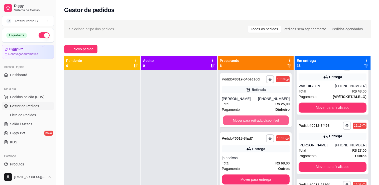
click at [247, 119] on button "Mover para retirada disponível" at bounding box center [256, 121] width 66 height 10
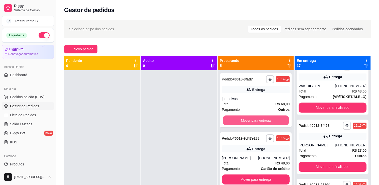
click at [247, 119] on button "Mover para entrega" at bounding box center [256, 121] width 66 height 10
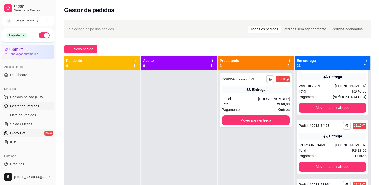
click at [25, 133] on span "Diggy Bot" at bounding box center [17, 133] width 15 height 5
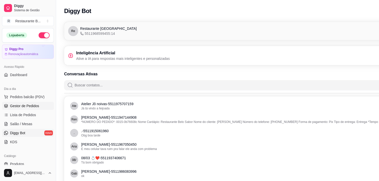
click at [24, 108] on span "Gestor de Pedidos" at bounding box center [24, 106] width 29 height 5
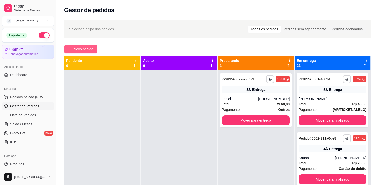
click at [79, 48] on span "Novo pedido" at bounding box center [84, 49] width 20 height 6
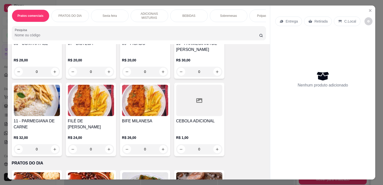
scroll to position [147, 0]
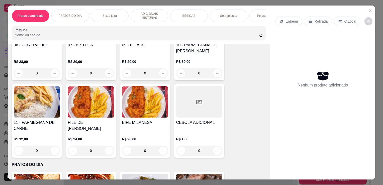
click at [54, 150] on div "0" at bounding box center [37, 151] width 46 height 10
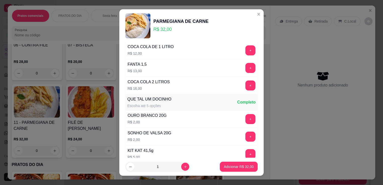
scroll to position [337, 0]
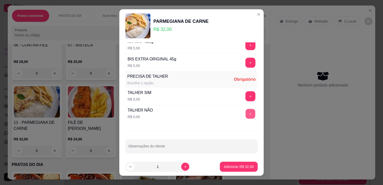
click at [246, 111] on button "+" at bounding box center [251, 114] width 10 height 10
click at [240, 165] on p "Adicionar R$ 32,00" at bounding box center [239, 166] width 30 height 5
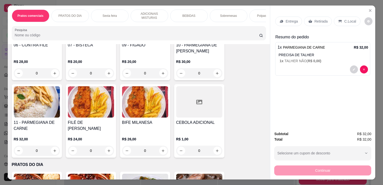
click at [289, 19] on p "Entrega" at bounding box center [292, 21] width 12 height 5
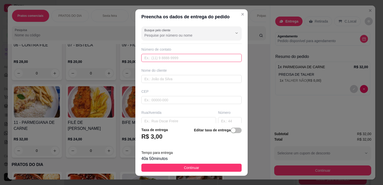
click at [160, 58] on input "text" at bounding box center [191, 58] width 100 height 8
type input "[PHONE_NUMBER]"
click at [155, 77] on input "text" at bounding box center [191, 79] width 100 height 8
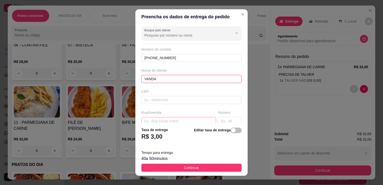
drag, startPoint x: 155, startPoint y: 77, endPoint x: 155, endPoint y: 119, distance: 41.9
click at [155, 119] on div "Busque pelo cliente Número de contato [PHONE_NUMBER] Nome do cliente VANDA CEP …" at bounding box center [191, 73] width 112 height 99
type input "VANDA"
click at [155, 119] on input "text" at bounding box center [178, 121] width 75 height 8
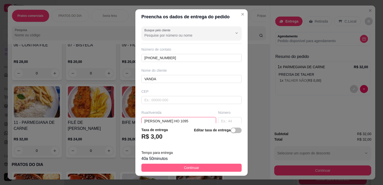
type input "[PERSON_NAME] HO 1095"
click at [218, 170] on button "Continuar" at bounding box center [191, 168] width 100 height 8
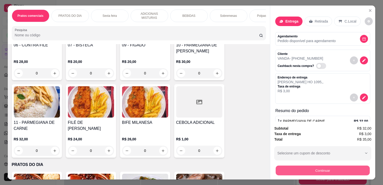
click at [294, 170] on button "Continuar" at bounding box center [323, 170] width 94 height 10
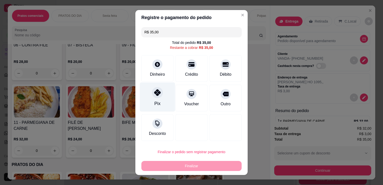
click at [155, 102] on div "Pix" at bounding box center [157, 103] width 6 height 7
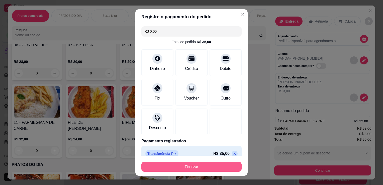
click at [223, 168] on button "Finalizar" at bounding box center [191, 167] width 100 height 10
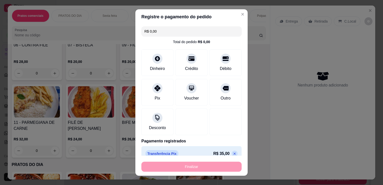
type input "-R$ 35,00"
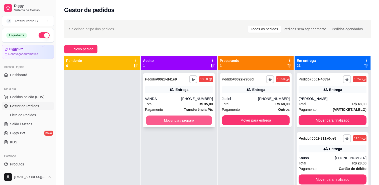
click at [177, 123] on button "Mover para preparo" at bounding box center [179, 121] width 66 height 10
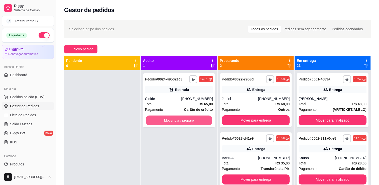
click at [177, 121] on button "Mover para preparo" at bounding box center [179, 121] width 66 height 10
click at [177, 121] on button "Mover para preparo" at bounding box center [179, 120] width 68 height 10
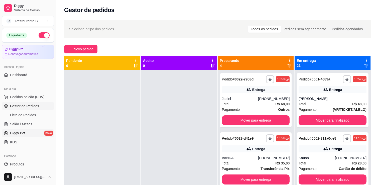
click at [21, 131] on span "Diggy Bot" at bounding box center [17, 133] width 15 height 5
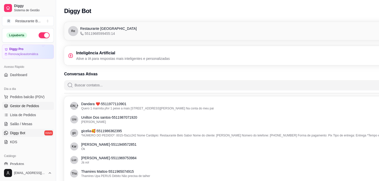
click at [27, 103] on link "Gestor de Pedidos" at bounding box center [28, 106] width 52 height 8
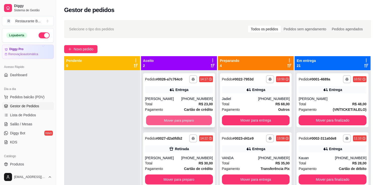
click at [182, 120] on button "Mover para preparo" at bounding box center [179, 121] width 66 height 10
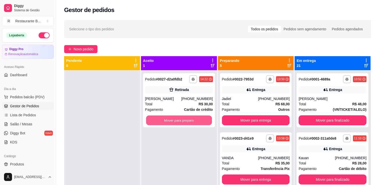
click at [182, 120] on button "Mover para preparo" at bounding box center [179, 121] width 66 height 10
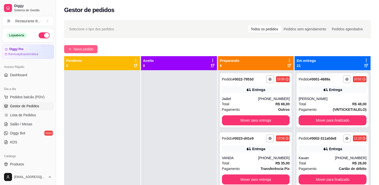
click at [85, 46] on span "Novo pedido" at bounding box center [84, 49] width 20 height 6
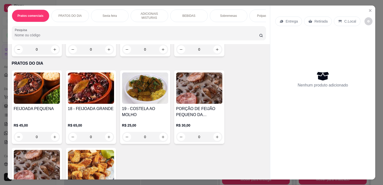
scroll to position [269, 0]
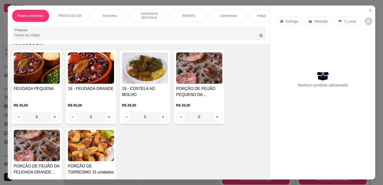
click at [52, 120] on div "0" at bounding box center [37, 117] width 46 height 10
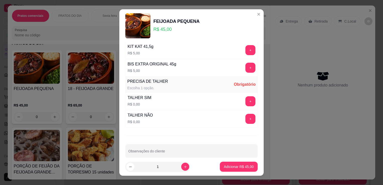
scroll to position [269, 0]
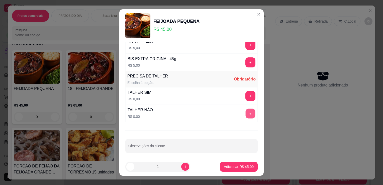
click at [246, 111] on button "+" at bounding box center [251, 114] width 10 height 10
click at [241, 165] on p "Adicionar R$ 45,00" at bounding box center [238, 166] width 29 height 5
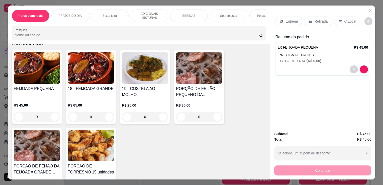
click at [315, 19] on p "Retirada" at bounding box center [320, 21] width 13 height 5
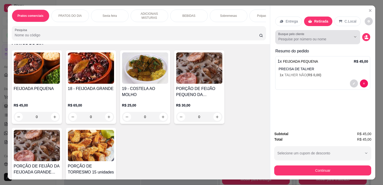
click at [296, 32] on label "Busque pelo cliente" at bounding box center [292, 34] width 28 height 4
click at [296, 37] on input "Busque pelo cliente" at bounding box center [310, 39] width 65 height 5
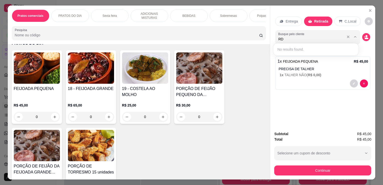
type input "R"
type input "EDNA"
click at [296, 45] on div "EDNA" at bounding box center [316, 49] width 83 height 10
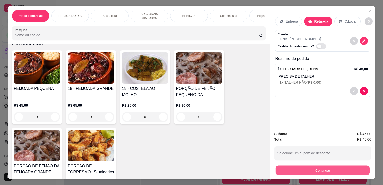
click at [332, 169] on button "Continuar" at bounding box center [323, 170] width 94 height 10
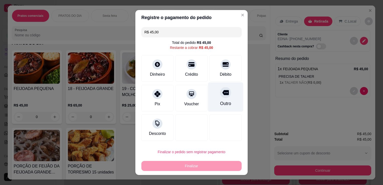
click at [224, 100] on div "Outro" at bounding box center [225, 96] width 35 height 29
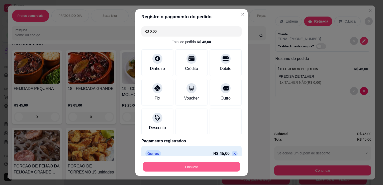
click at [192, 166] on button "Finalizar" at bounding box center [191, 167] width 97 height 10
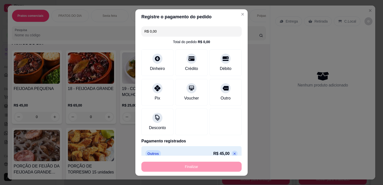
type input "-R$ 45,00"
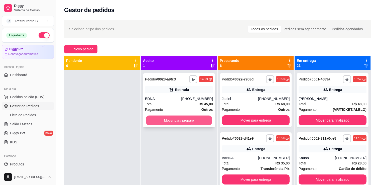
click at [162, 122] on button "Mover para preparo" at bounding box center [179, 121] width 66 height 10
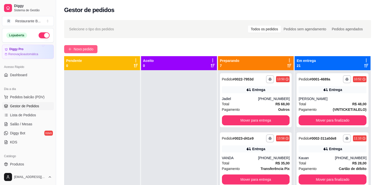
click at [87, 53] on button "Novo pedido" at bounding box center [80, 49] width 33 height 8
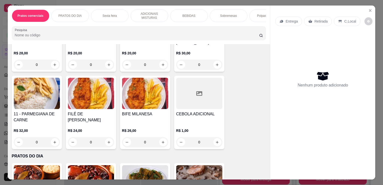
scroll to position [156, 0]
click at [161, 144] on div "0" at bounding box center [145, 142] width 46 height 10
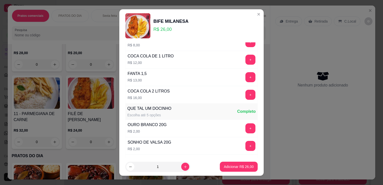
scroll to position [269, 0]
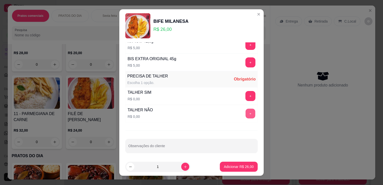
click at [246, 113] on button "+" at bounding box center [251, 114] width 10 height 10
click at [227, 168] on p "Adicionar R$ 26,00" at bounding box center [239, 166] width 30 height 5
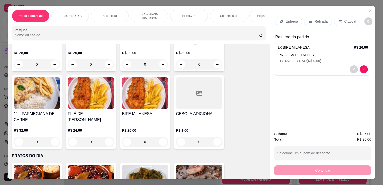
scroll to position [112, 0]
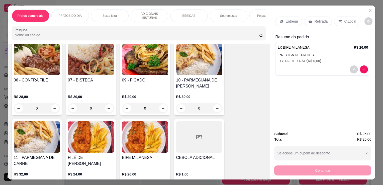
click at [215, 111] on div "0" at bounding box center [199, 108] width 46 height 10
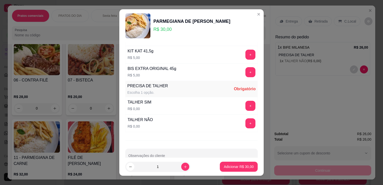
scroll to position [337, 0]
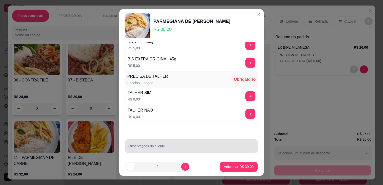
click at [156, 142] on div at bounding box center [191, 146] width 126 height 10
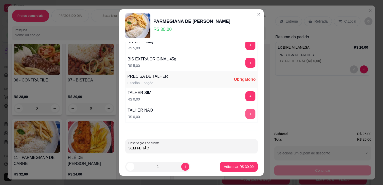
type input "SEM FEIJÃO"
click at [246, 111] on button "+" at bounding box center [251, 114] width 10 height 10
click at [232, 168] on p "Adicionar R$ 30,00" at bounding box center [238, 166] width 29 height 5
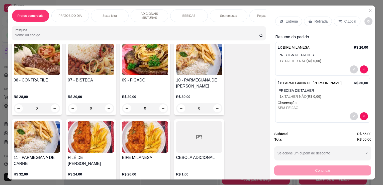
click at [290, 21] on p "Entrega" at bounding box center [292, 21] width 12 height 5
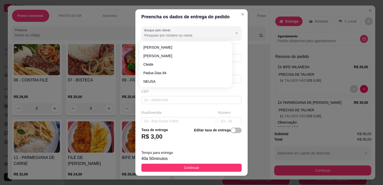
click at [179, 34] on input "Busque pelo cliente" at bounding box center [184, 35] width 80 height 5
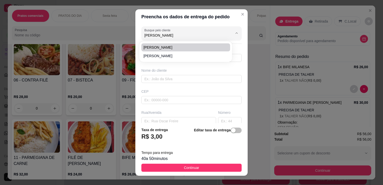
click at [170, 48] on span "[PERSON_NAME]" at bounding box center [183, 47] width 80 height 5
type input "[PERSON_NAME]"
type input "11982761013"
type input "[PERSON_NAME]"
type input "AXIBI 191"
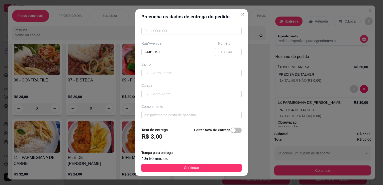
scroll to position [7, 0]
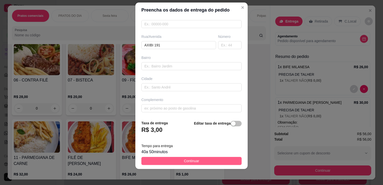
type input "[PERSON_NAME]"
click at [216, 161] on button "Continuar" at bounding box center [191, 161] width 100 height 8
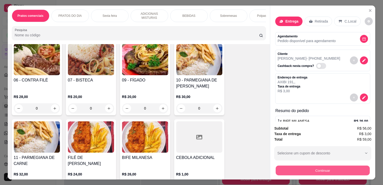
click at [321, 171] on button "Continuar" at bounding box center [323, 170] width 94 height 10
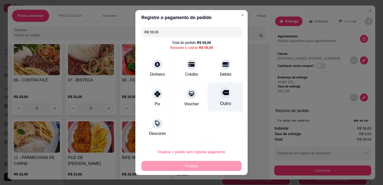
click at [221, 101] on div "Outro" at bounding box center [225, 103] width 11 height 7
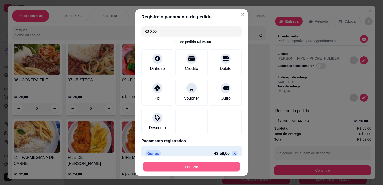
click at [205, 170] on button "Finalizar" at bounding box center [191, 167] width 97 height 10
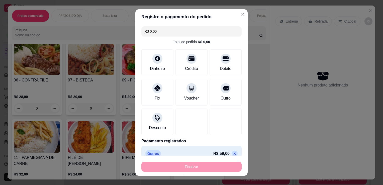
type input "-R$ 59,00"
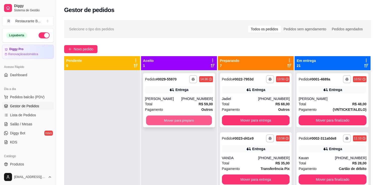
click at [182, 120] on button "Mover para preparo" at bounding box center [179, 121] width 66 height 10
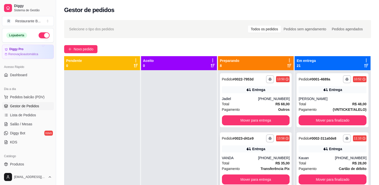
click at [247, 149] on icon at bounding box center [249, 148] width 4 height 3
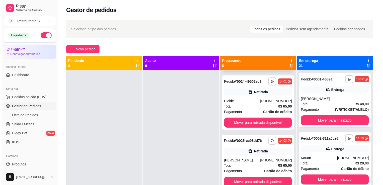
scroll to position [116, 0]
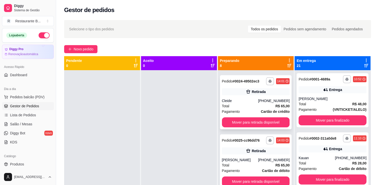
click at [238, 98] on div "Cleide" at bounding box center [240, 100] width 36 height 5
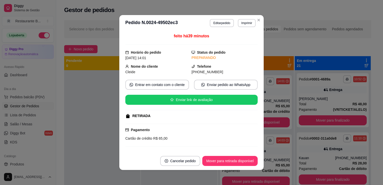
scroll to position [53, 0]
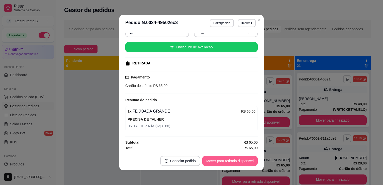
click at [228, 162] on div "**********" at bounding box center [191, 92] width 383 height 185
click at [228, 162] on button "Mover para retirada disponível" at bounding box center [230, 161] width 54 height 10
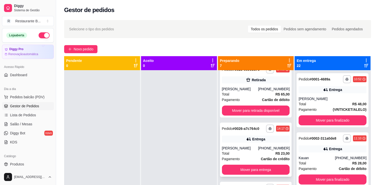
scroll to position [128, 0]
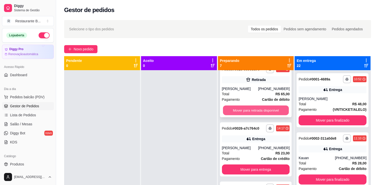
click at [254, 111] on button "Mover para retirada disponível" at bounding box center [256, 111] width 66 height 10
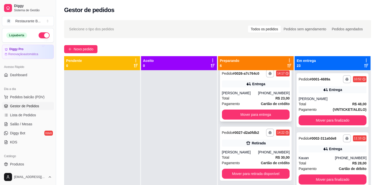
scroll to position [143, 0]
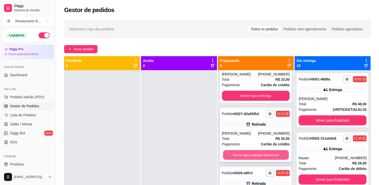
click at [249, 154] on button "Mover para retirada disponível" at bounding box center [256, 155] width 66 height 10
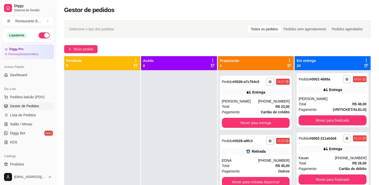
scroll to position [116, 0]
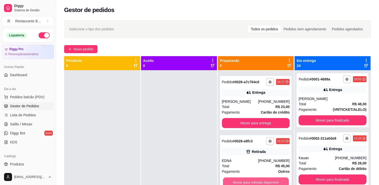
click at [252, 181] on button "Mover para retirada disponível" at bounding box center [256, 183] width 66 height 10
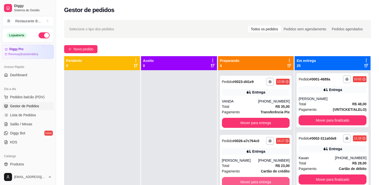
scroll to position [56, 0]
click at [287, 59] on icon at bounding box center [289, 60] width 5 height 5
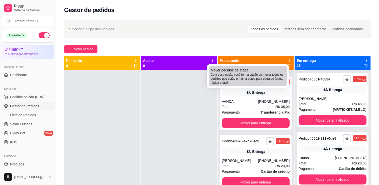
click at [260, 71] on div "Mover pedidos de etapa Com essa opção você tem a opção de mover todos os pedido…" at bounding box center [248, 76] width 74 height 17
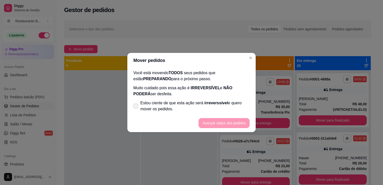
click at [133, 106] on span at bounding box center [135, 106] width 5 height 5
click at [133, 107] on input "Estou ciente de que esta ação será irreverssível e quero mover os pedidos." at bounding box center [134, 108] width 3 height 3
checkbox input "true"
click at [216, 122] on button "Avançar status dos pedidos" at bounding box center [224, 123] width 50 height 10
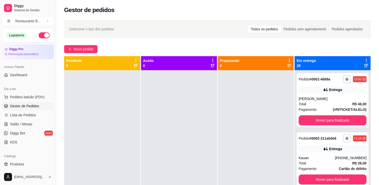
scroll to position [0, 0]
